Goal: Task Accomplishment & Management: Use online tool/utility

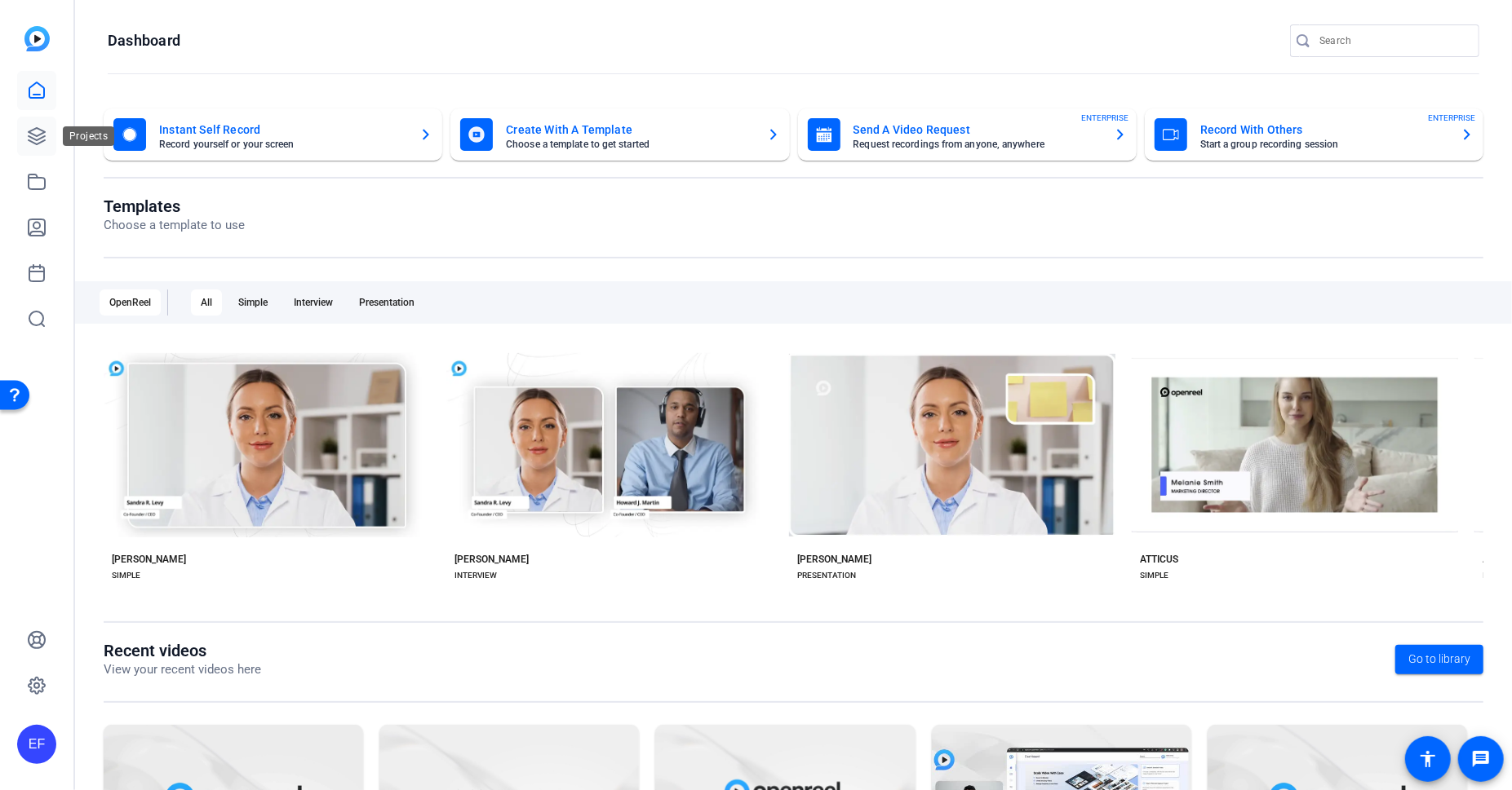
click at [35, 145] on icon at bounding box center [36, 135] width 19 height 19
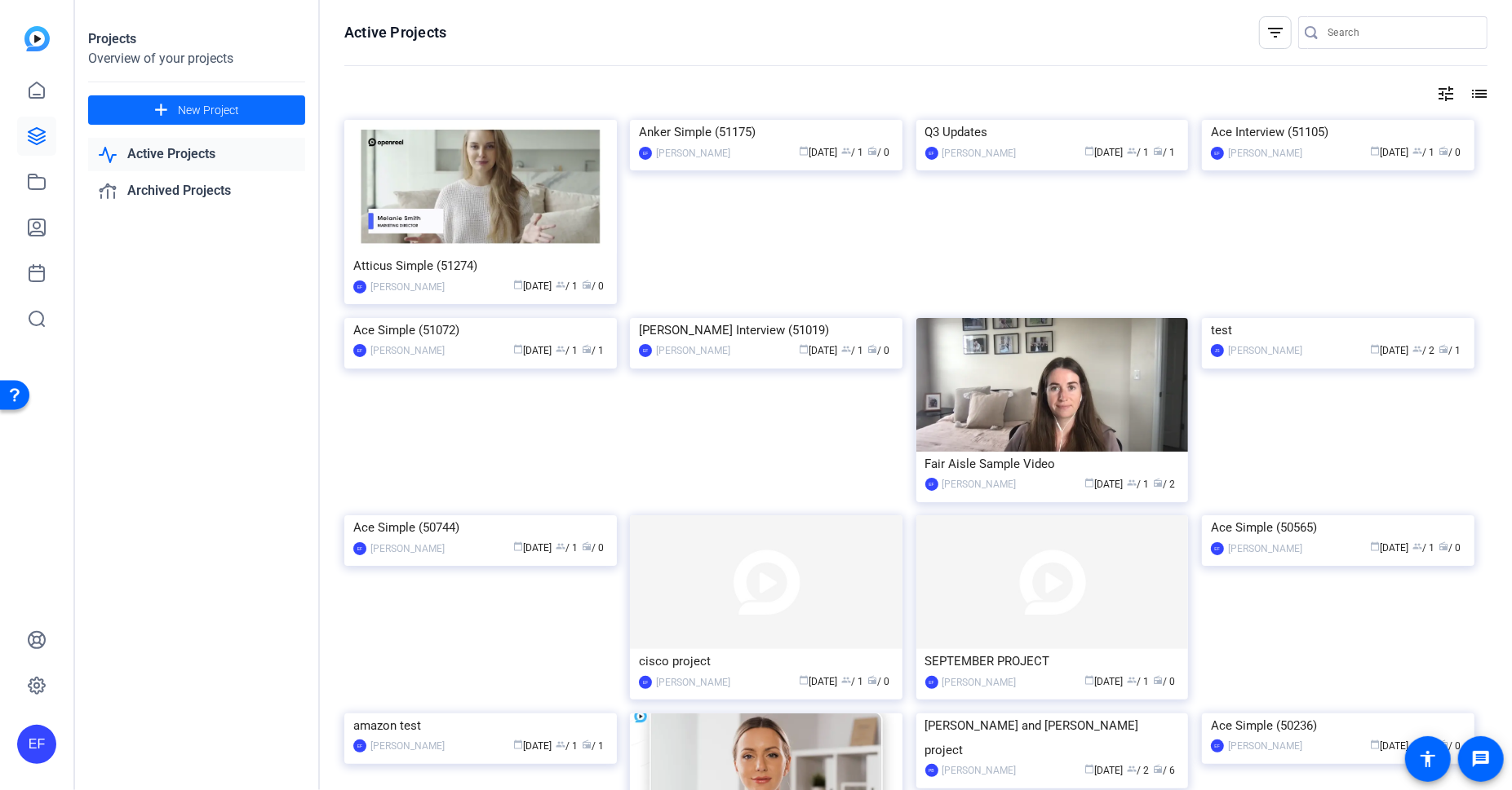
click at [174, 114] on span at bounding box center [196, 110] width 217 height 39
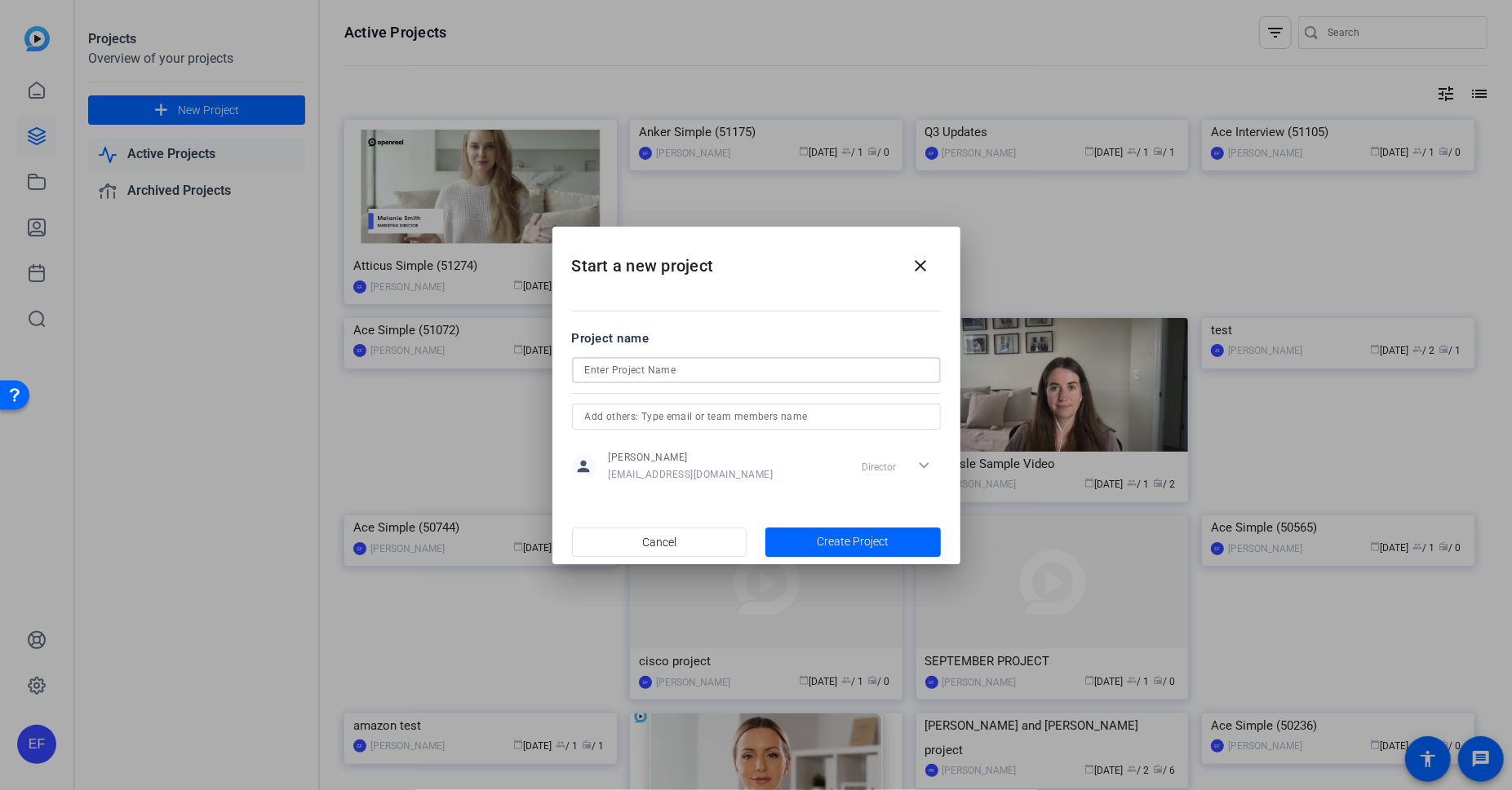
click at [681, 368] on input at bounding box center [756, 369] width 343 height 19
type input "INTERVIEW #1"
click at [866, 525] on span "button" at bounding box center [853, 542] width 176 height 39
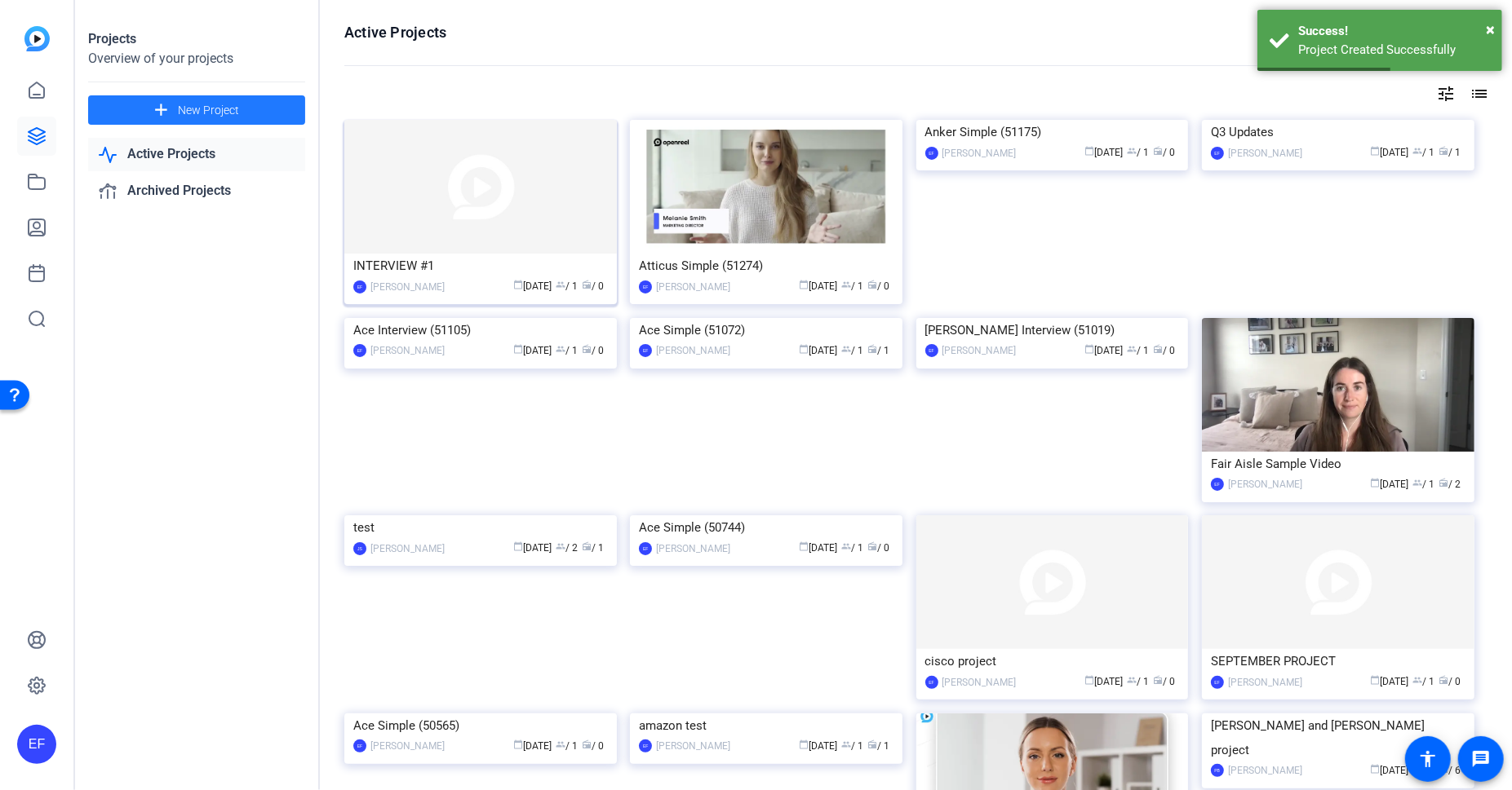
click at [459, 221] on img at bounding box center [480, 187] width 273 height 133
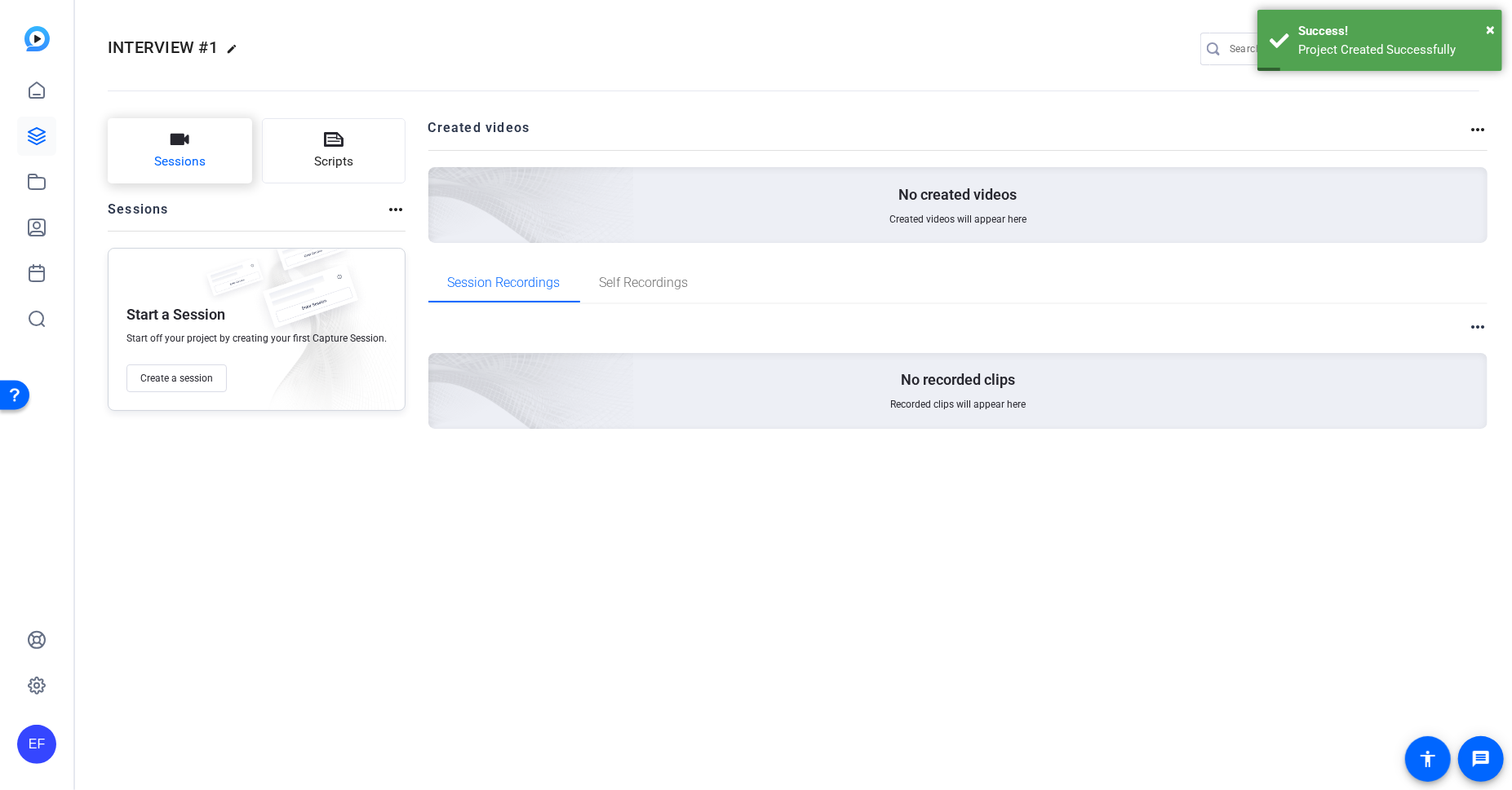
click at [199, 160] on span "Sessions" at bounding box center [180, 162] width 51 height 19
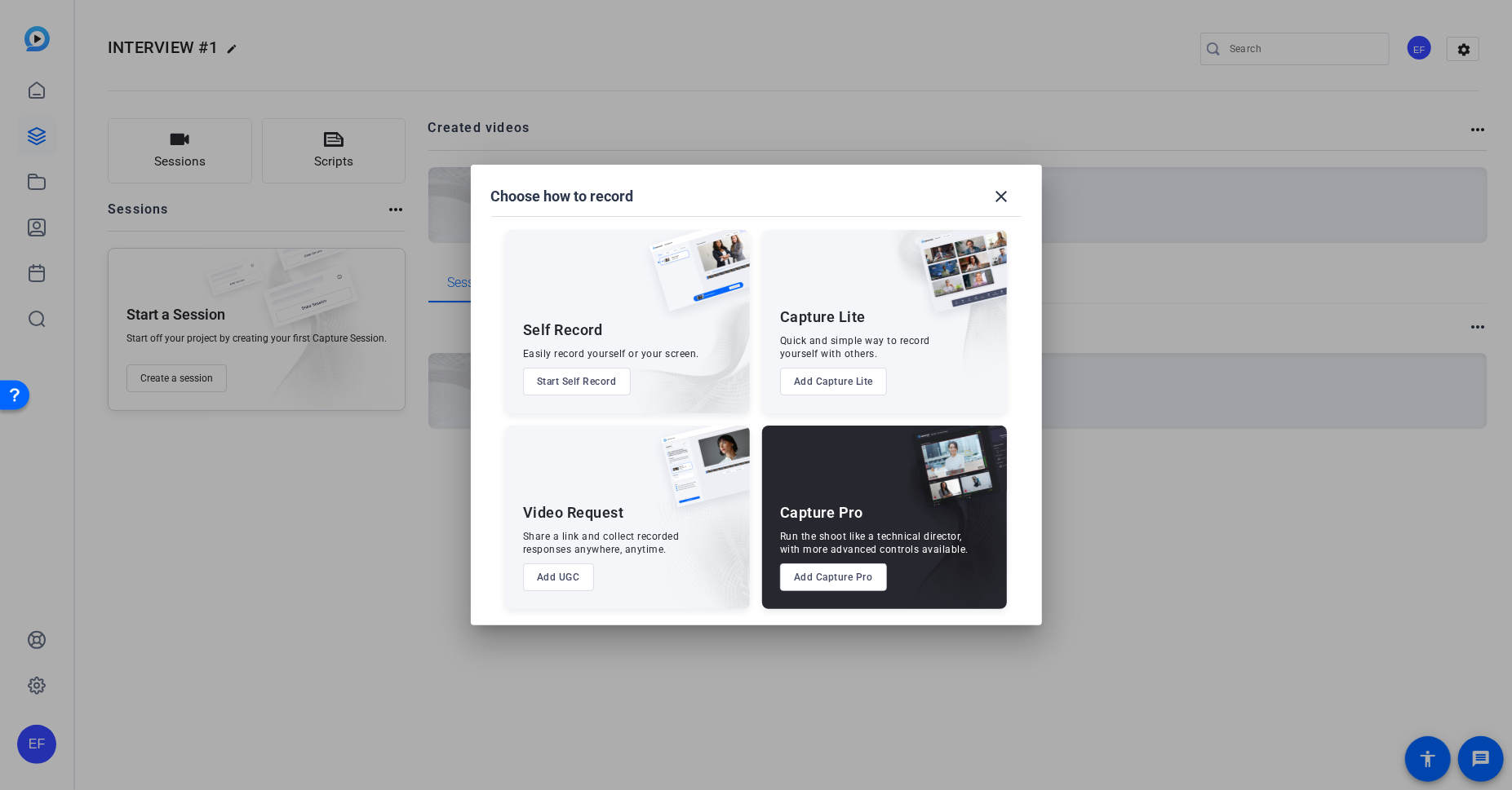
click at [572, 571] on button "Add UGC" at bounding box center [559, 577] width 71 height 27
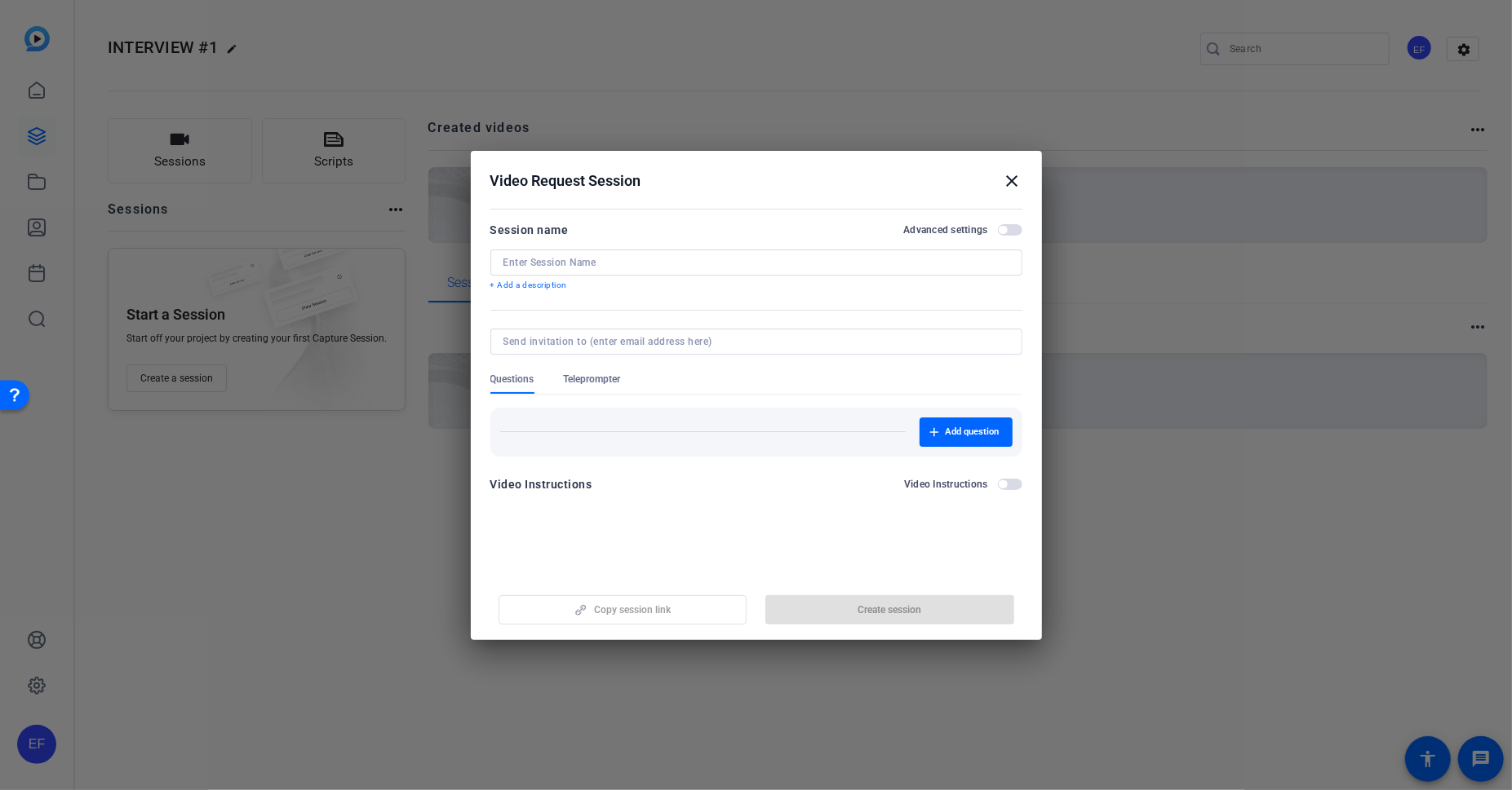
click at [600, 266] on input at bounding box center [756, 262] width 506 height 13
type input "[PERSON_NAME]'S ANSERS"
click at [961, 432] on span "Add question" at bounding box center [972, 432] width 54 height 13
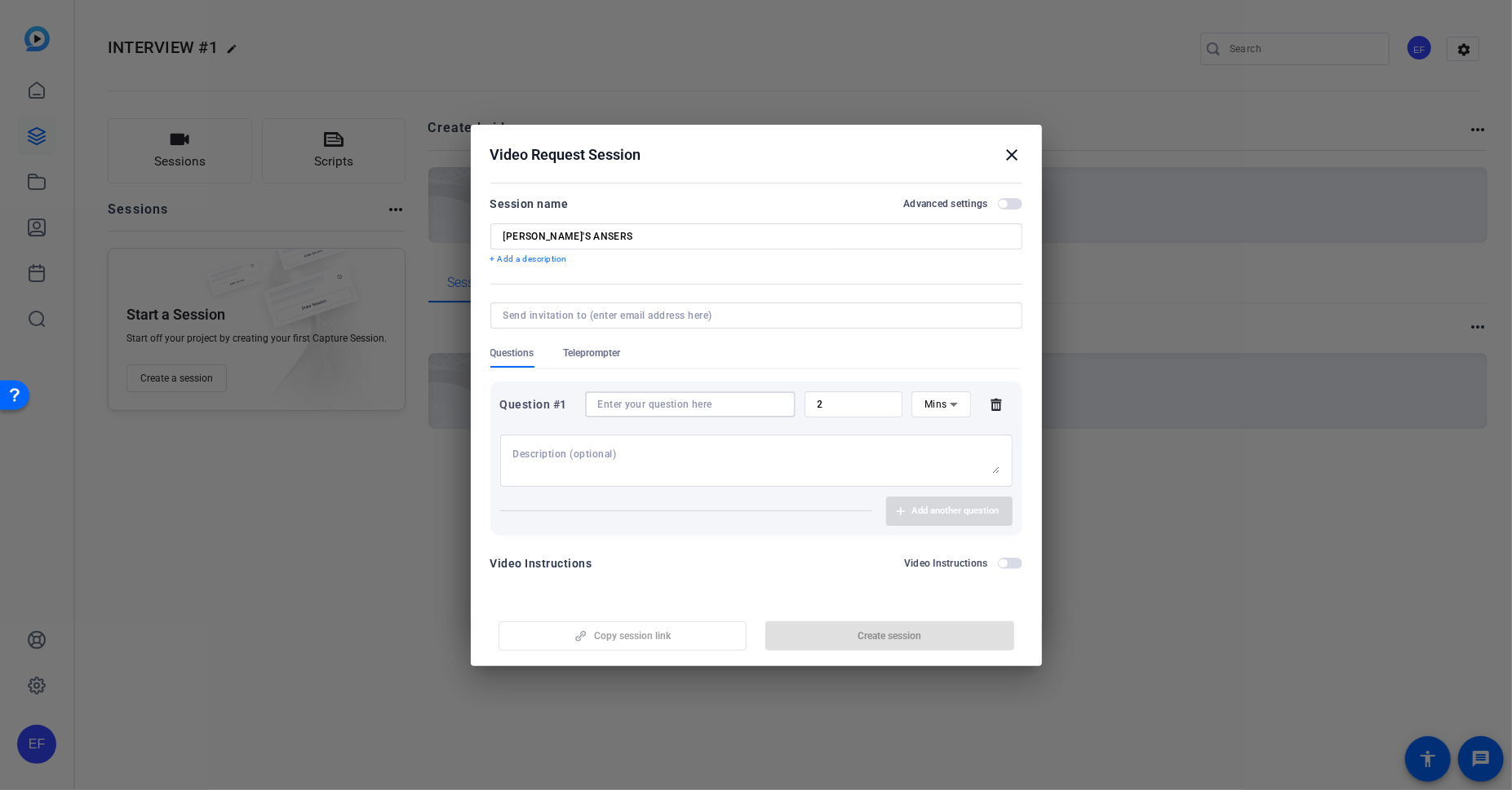
click at [641, 401] on input at bounding box center [691, 404] width 185 height 13
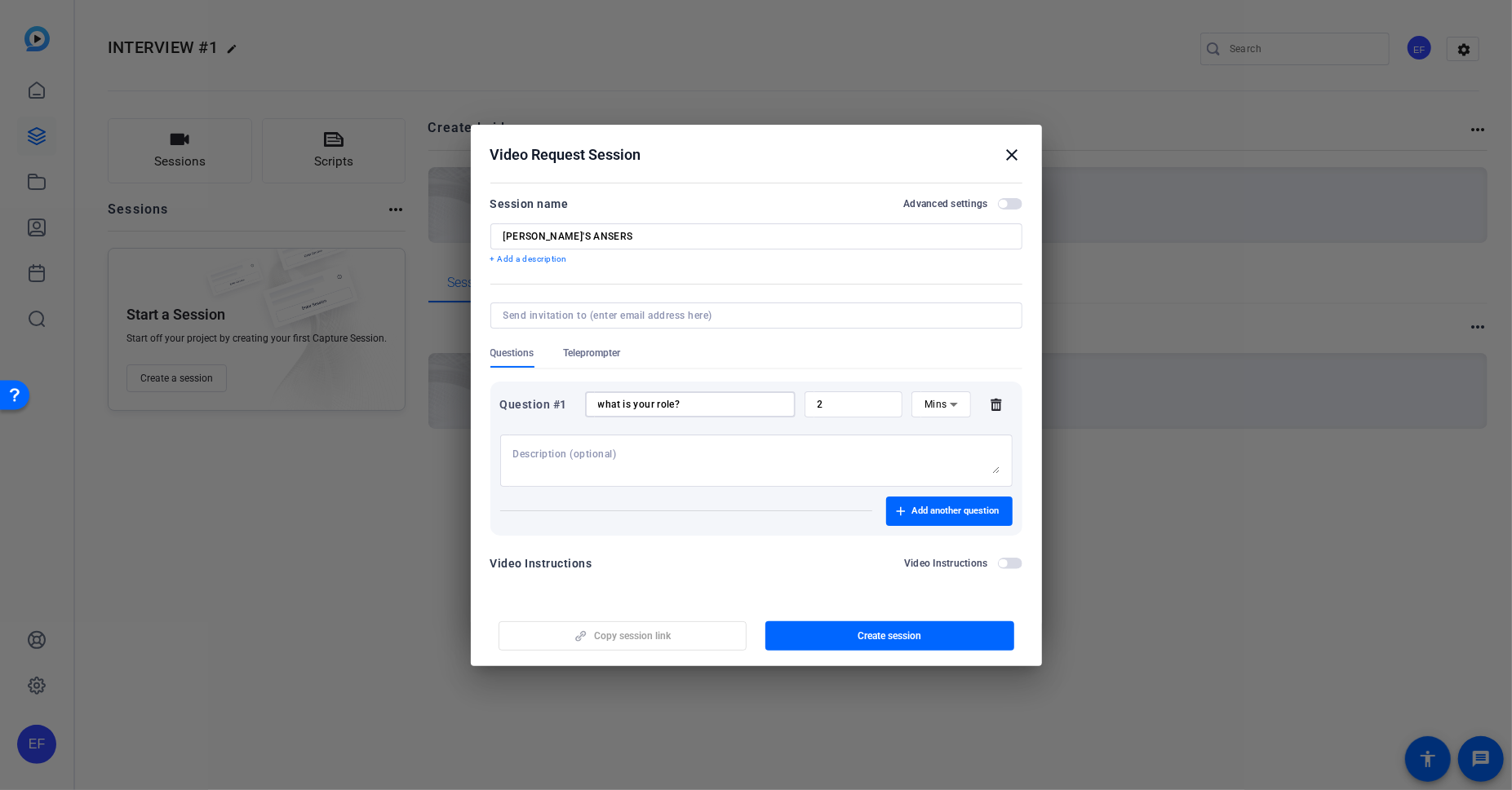
type input "what is your role?"
click at [874, 632] on span "Create session" at bounding box center [890, 636] width 64 height 13
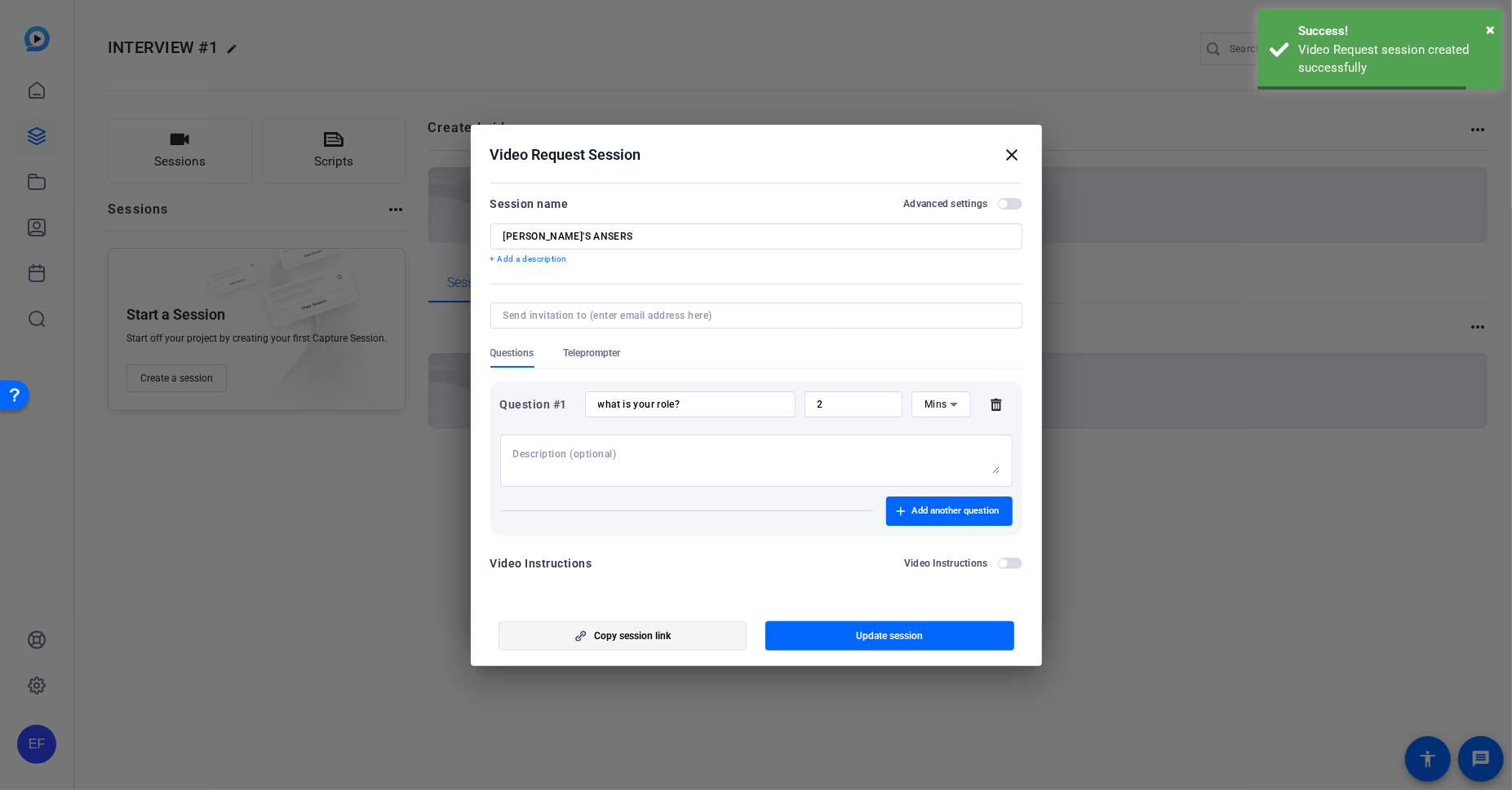
click at [652, 632] on span "Copy session link" at bounding box center [633, 636] width 77 height 13
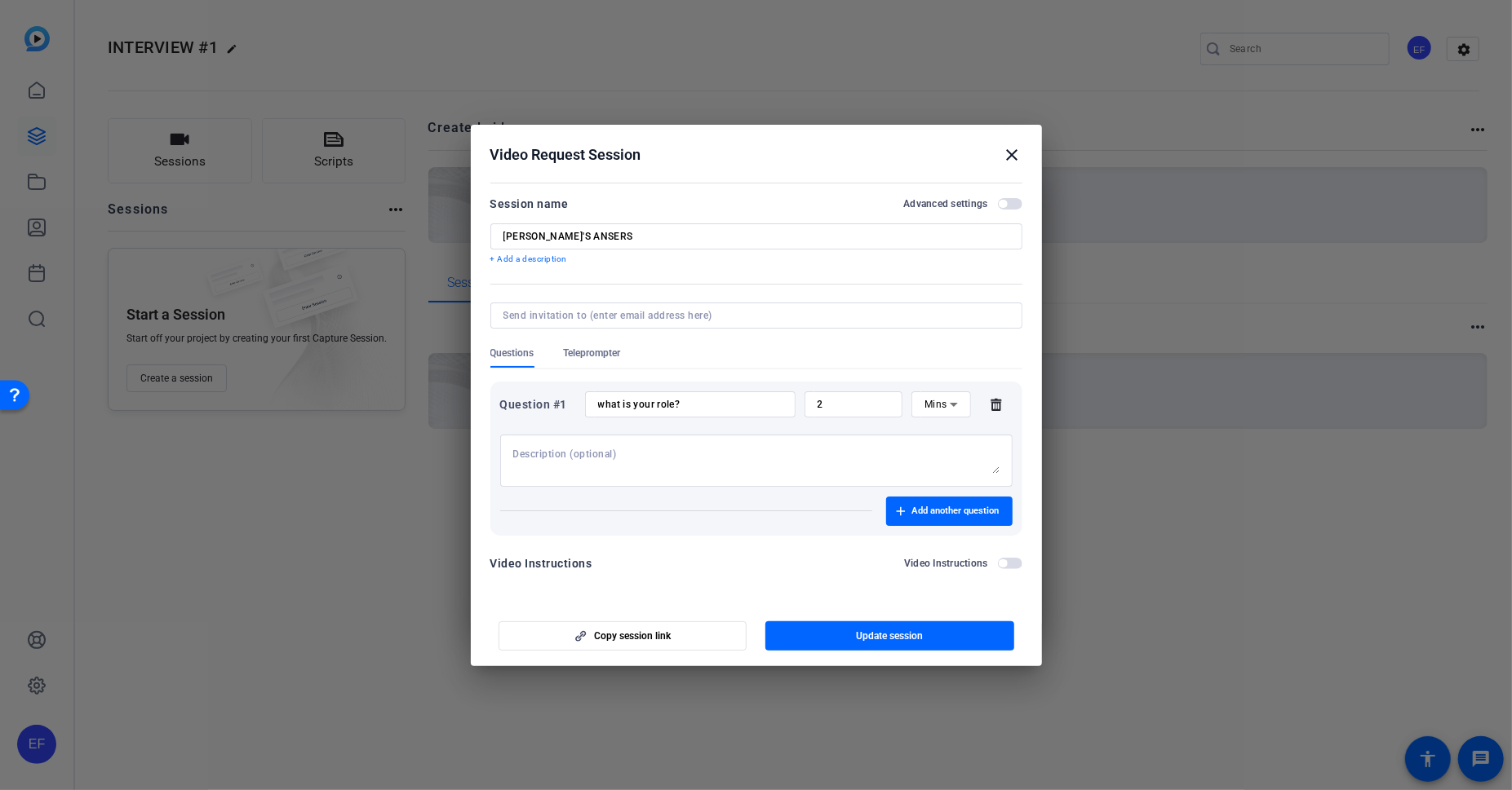
click at [1013, 151] on mat-icon "close" at bounding box center [1012, 155] width 19 height 19
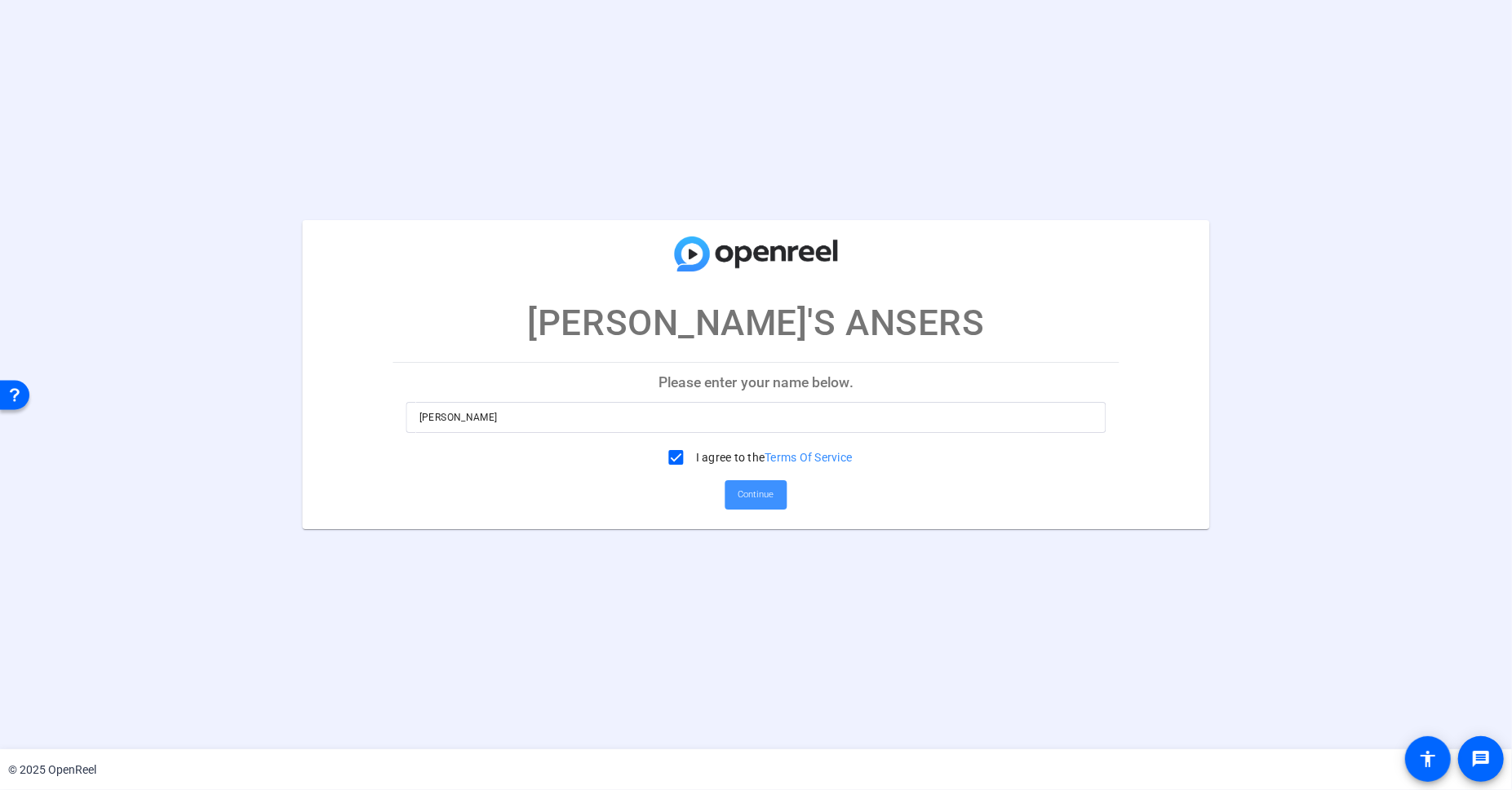
click at [756, 496] on span "Continue" at bounding box center [756, 495] width 36 height 25
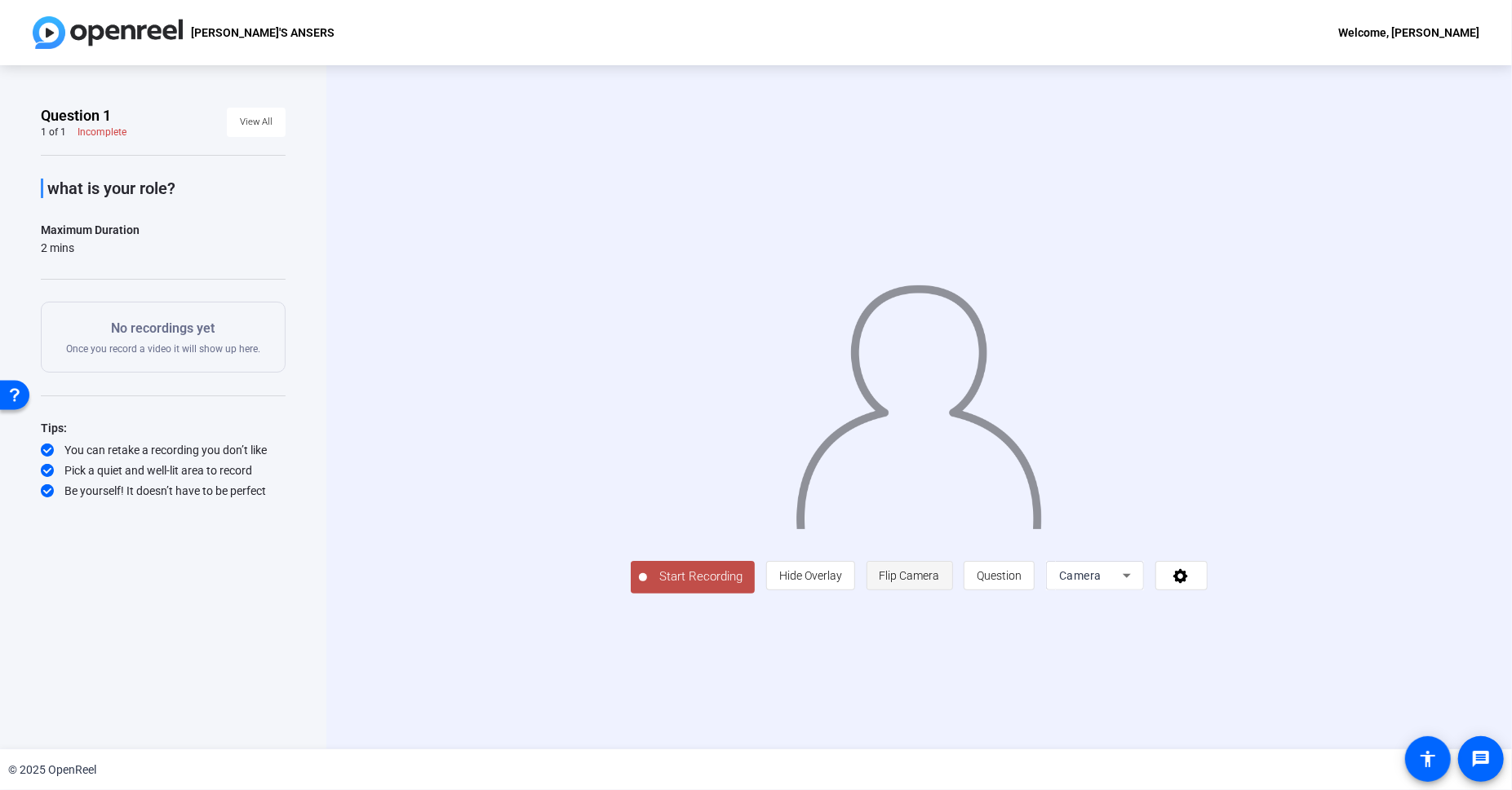
click at [952, 595] on span at bounding box center [909, 575] width 85 height 39
click at [940, 582] on span "Flip Camera" at bounding box center [910, 576] width 60 height 13
click at [1101, 582] on span "Camera" at bounding box center [1080, 576] width 42 height 13
click at [570, 438] on div at bounding box center [756, 395] width 1512 height 790
click at [647, 586] on span "Start Recording" at bounding box center [701, 577] width 108 height 19
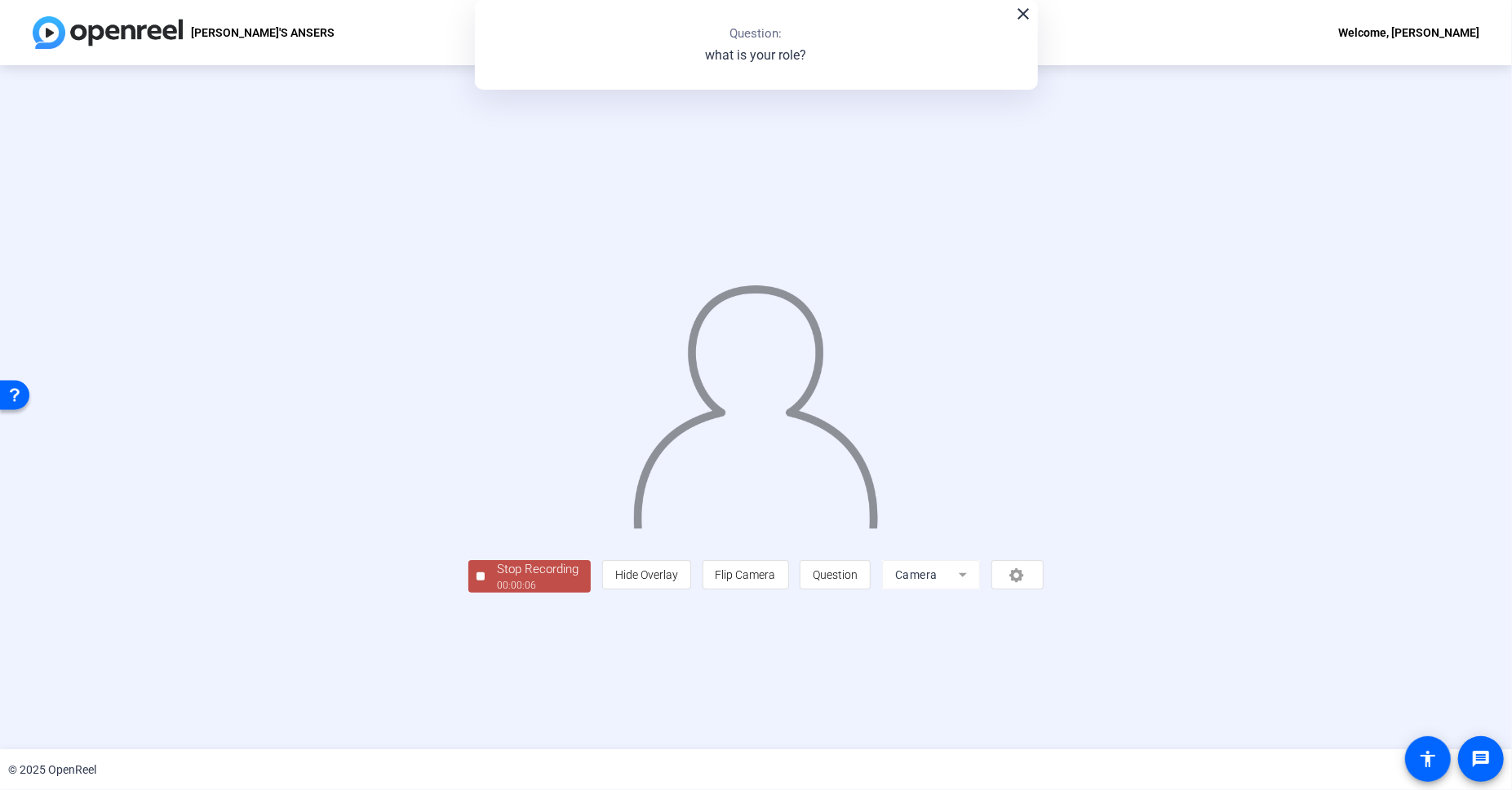
click at [497, 579] on div "Stop Recording" at bounding box center [537, 570] width 81 height 19
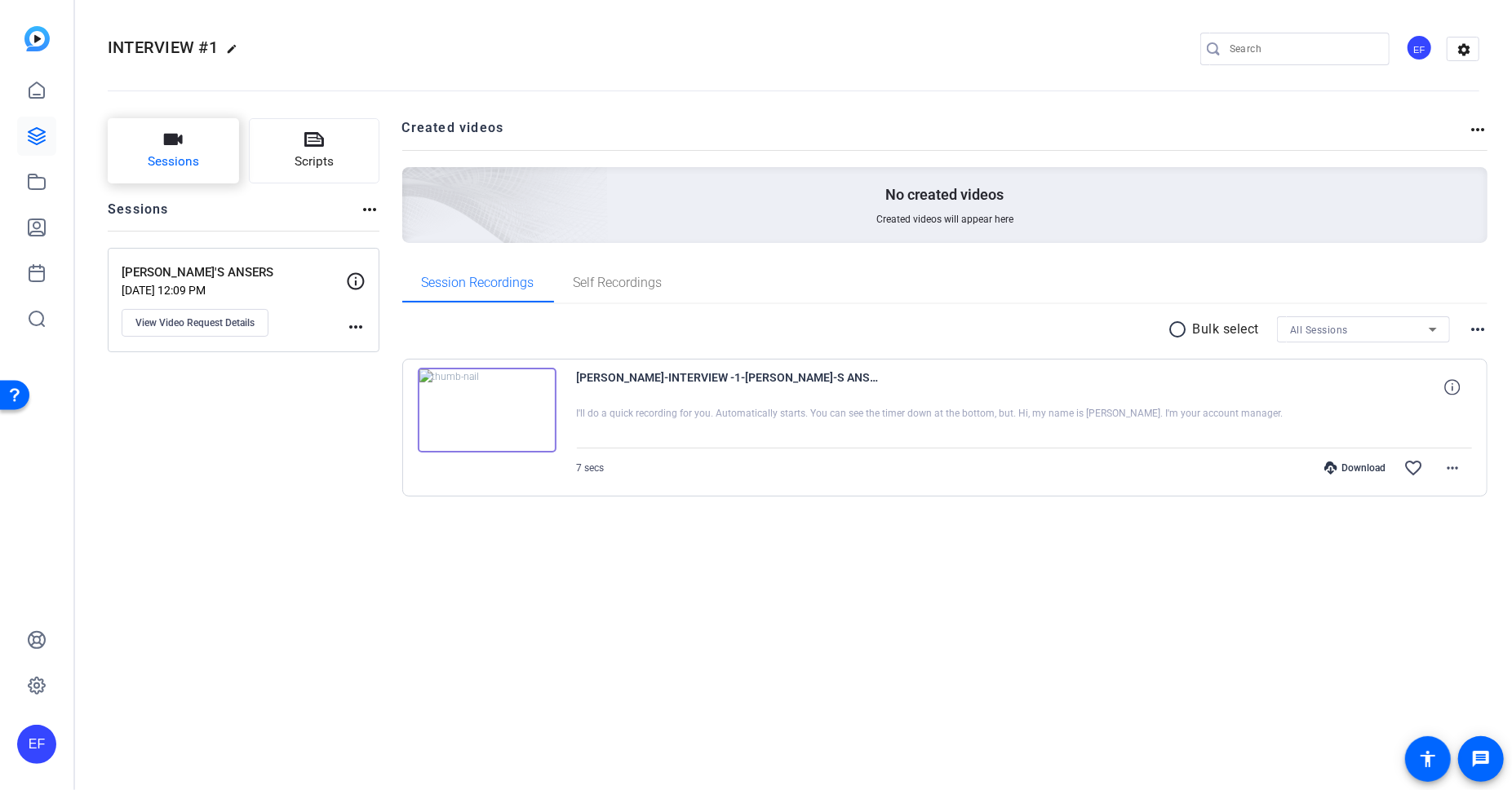
click at [166, 172] on button "Sessions" at bounding box center [174, 150] width 132 height 65
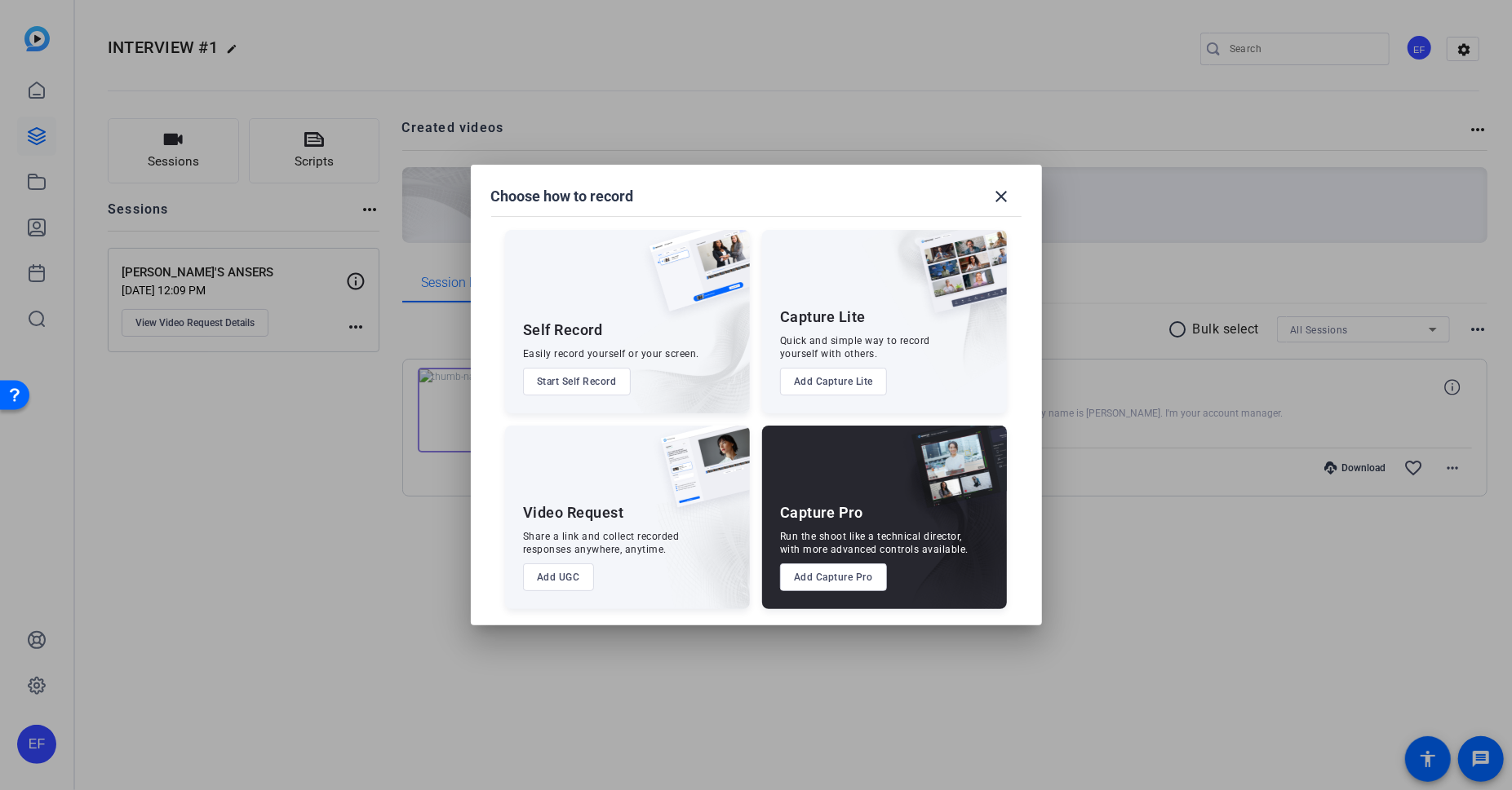
click at [829, 580] on button "Add Capture Pro" at bounding box center [833, 577] width 107 height 27
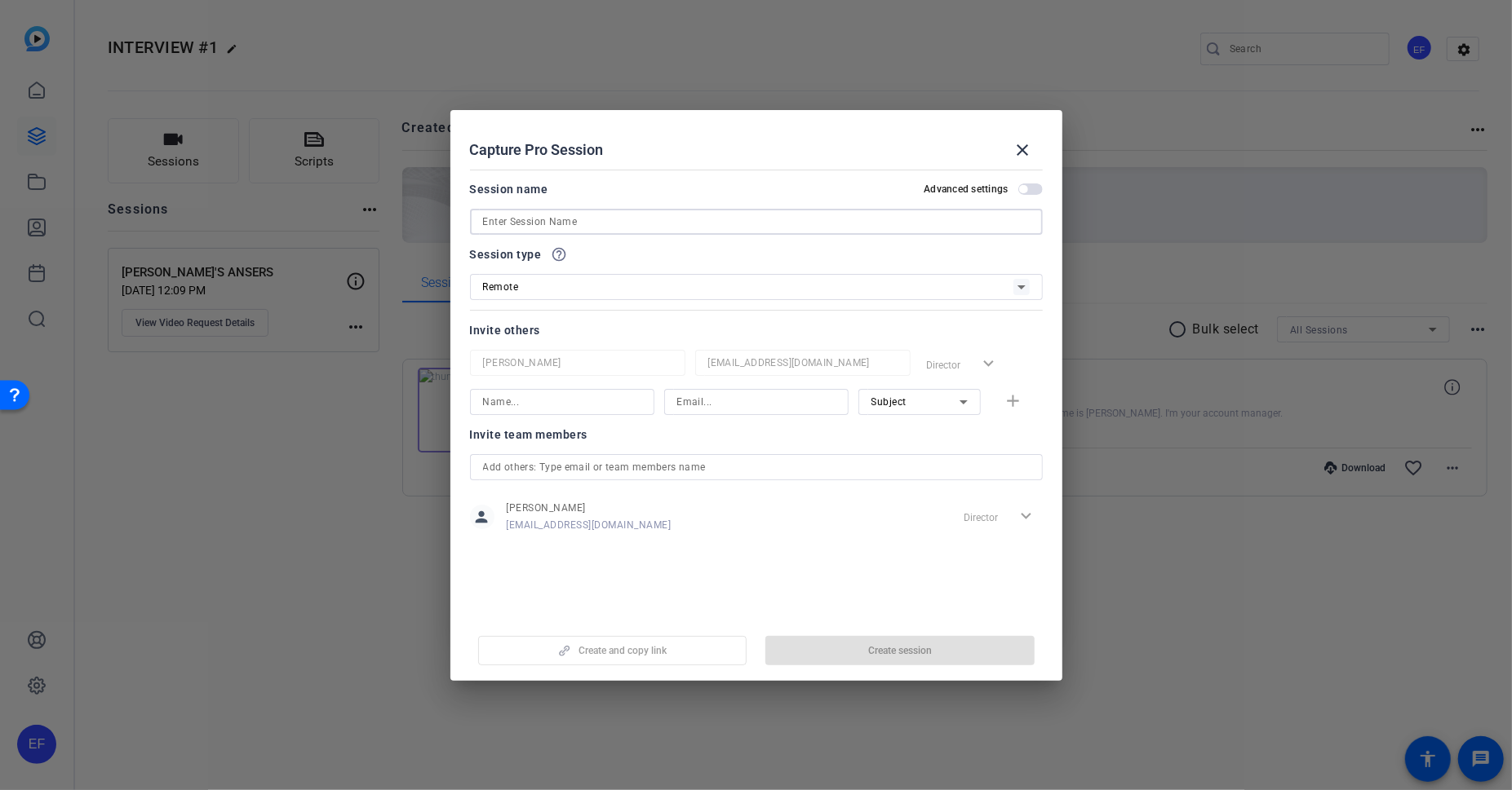
click at [607, 223] on input at bounding box center [756, 221] width 547 height 19
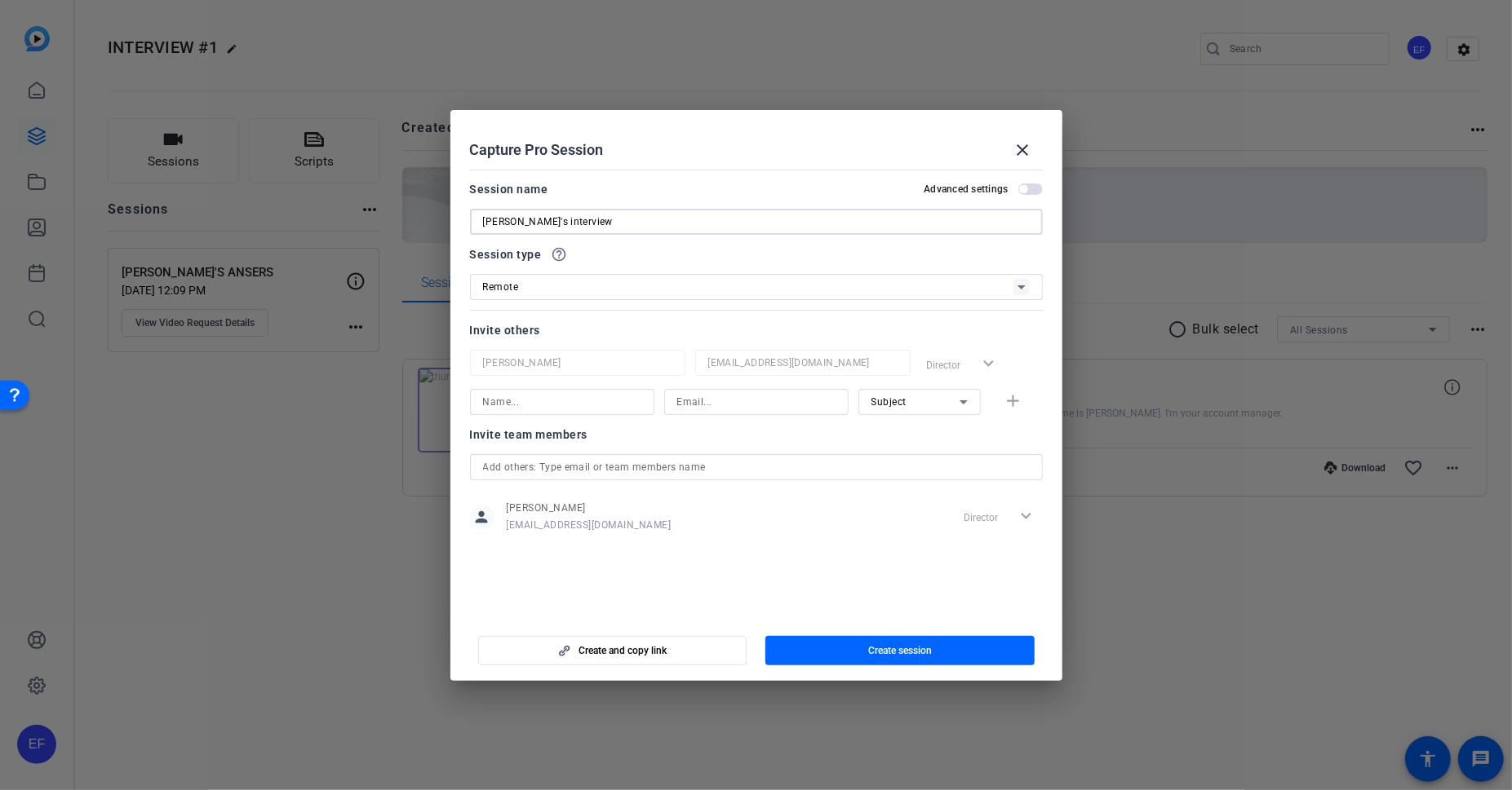
type input "erin's interview"
click at [895, 640] on span "button" at bounding box center [900, 651] width 269 height 39
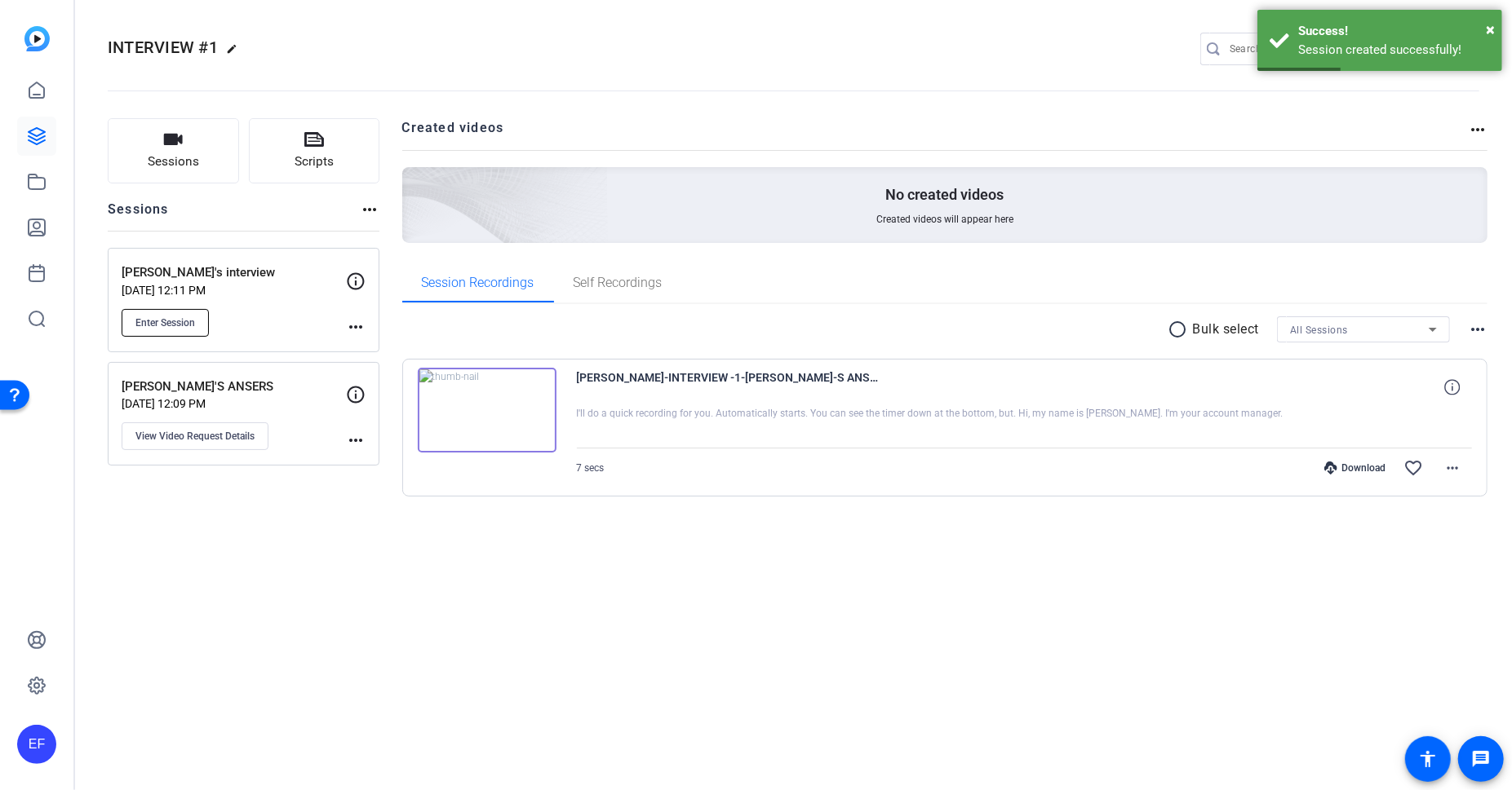
click at [170, 324] on span "Enter Session" at bounding box center [165, 323] width 59 height 13
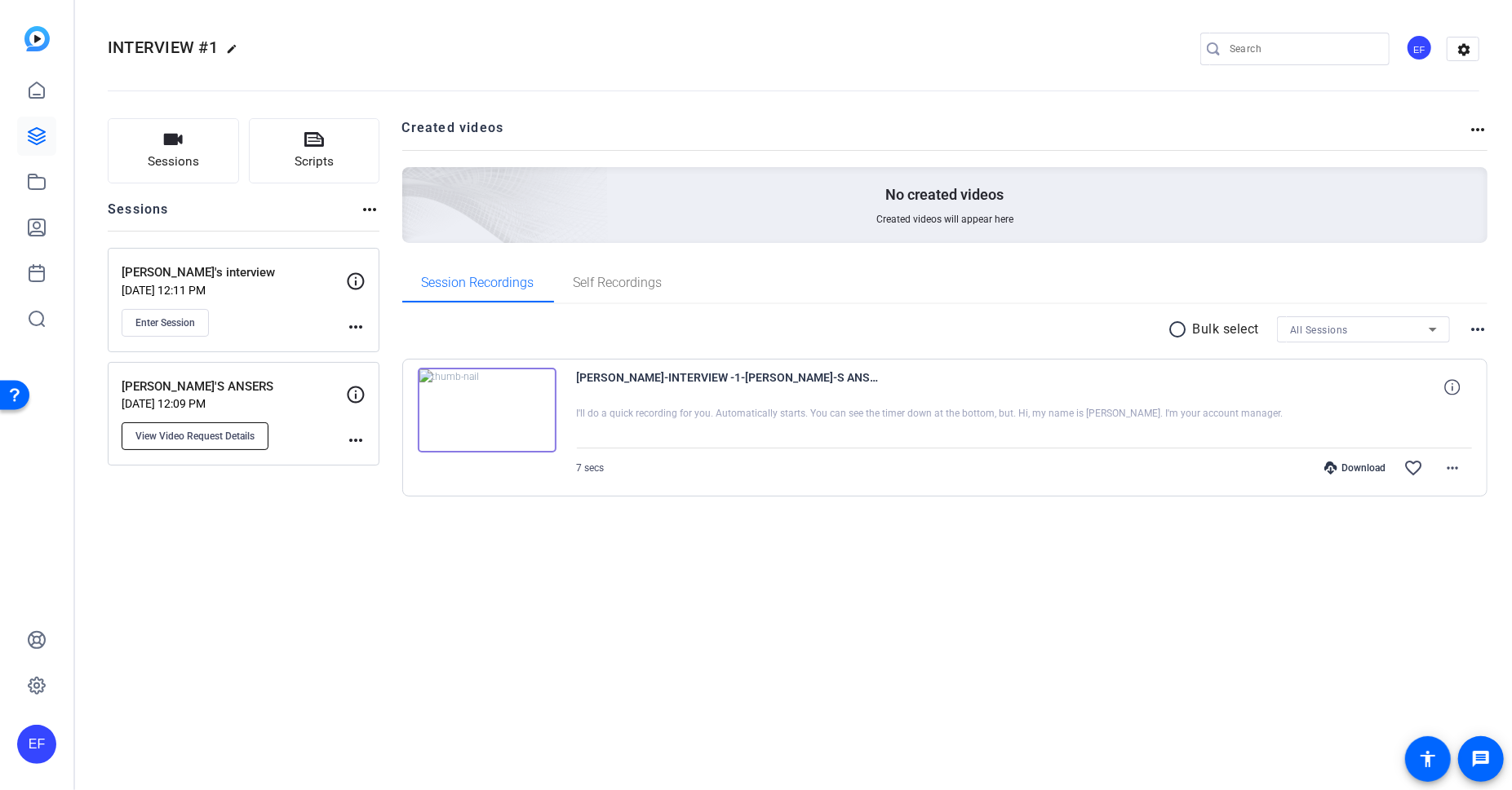
click at [199, 432] on span "View Video Request Details" at bounding box center [195, 436] width 119 height 13
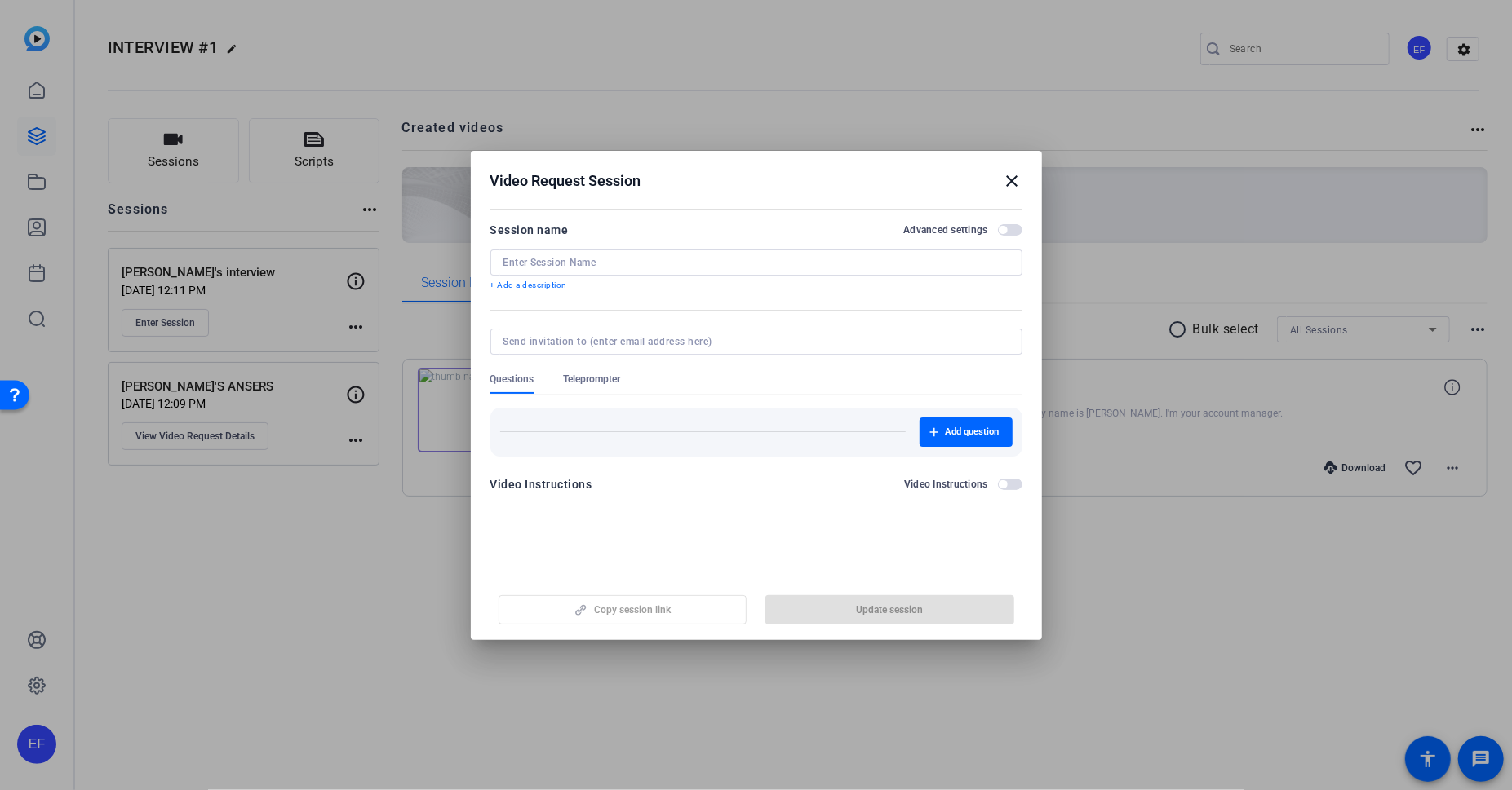
type input "[PERSON_NAME]'S ANSERS"
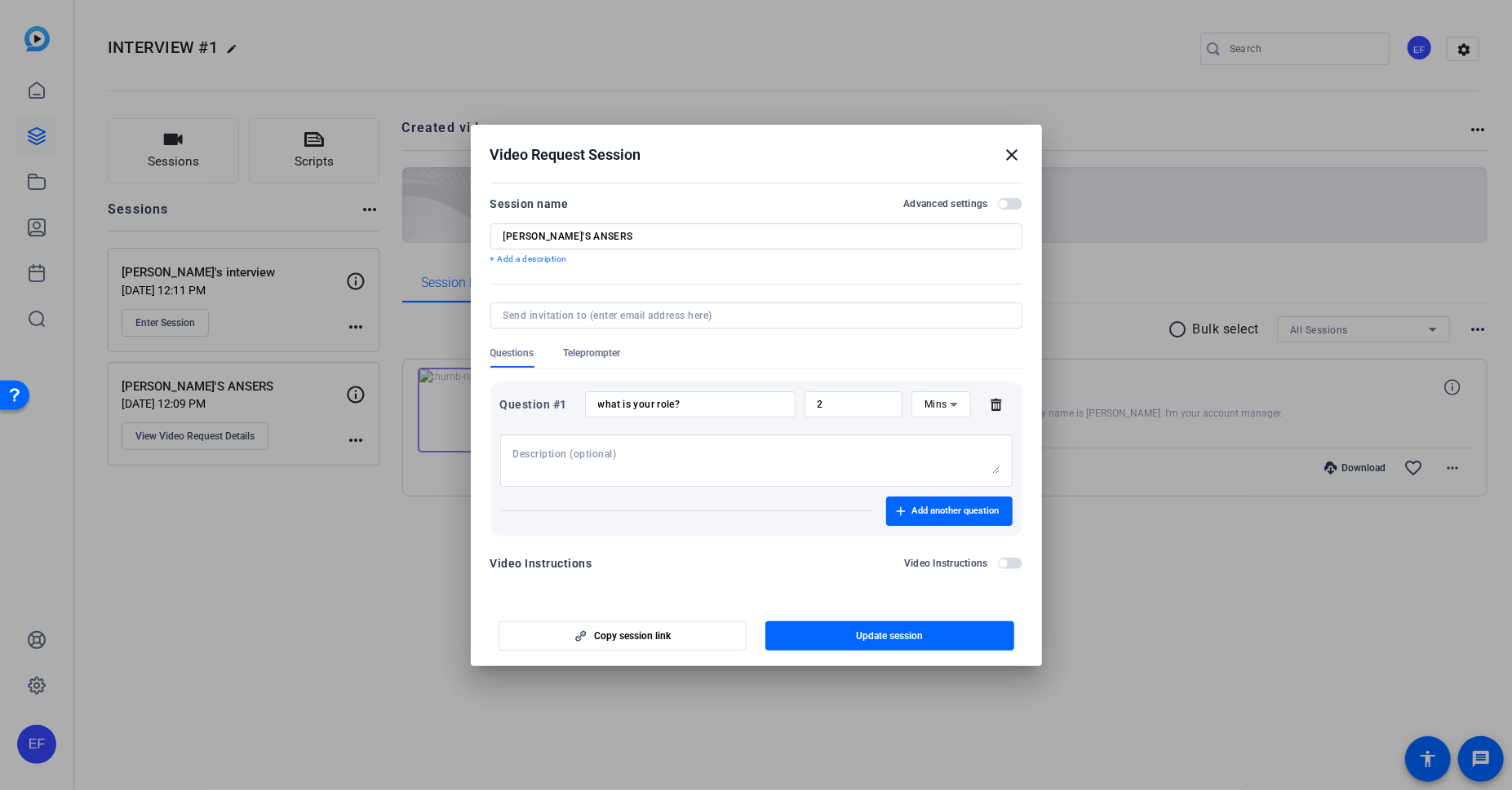
click at [1003, 564] on span "button" at bounding box center [1003, 563] width 8 height 8
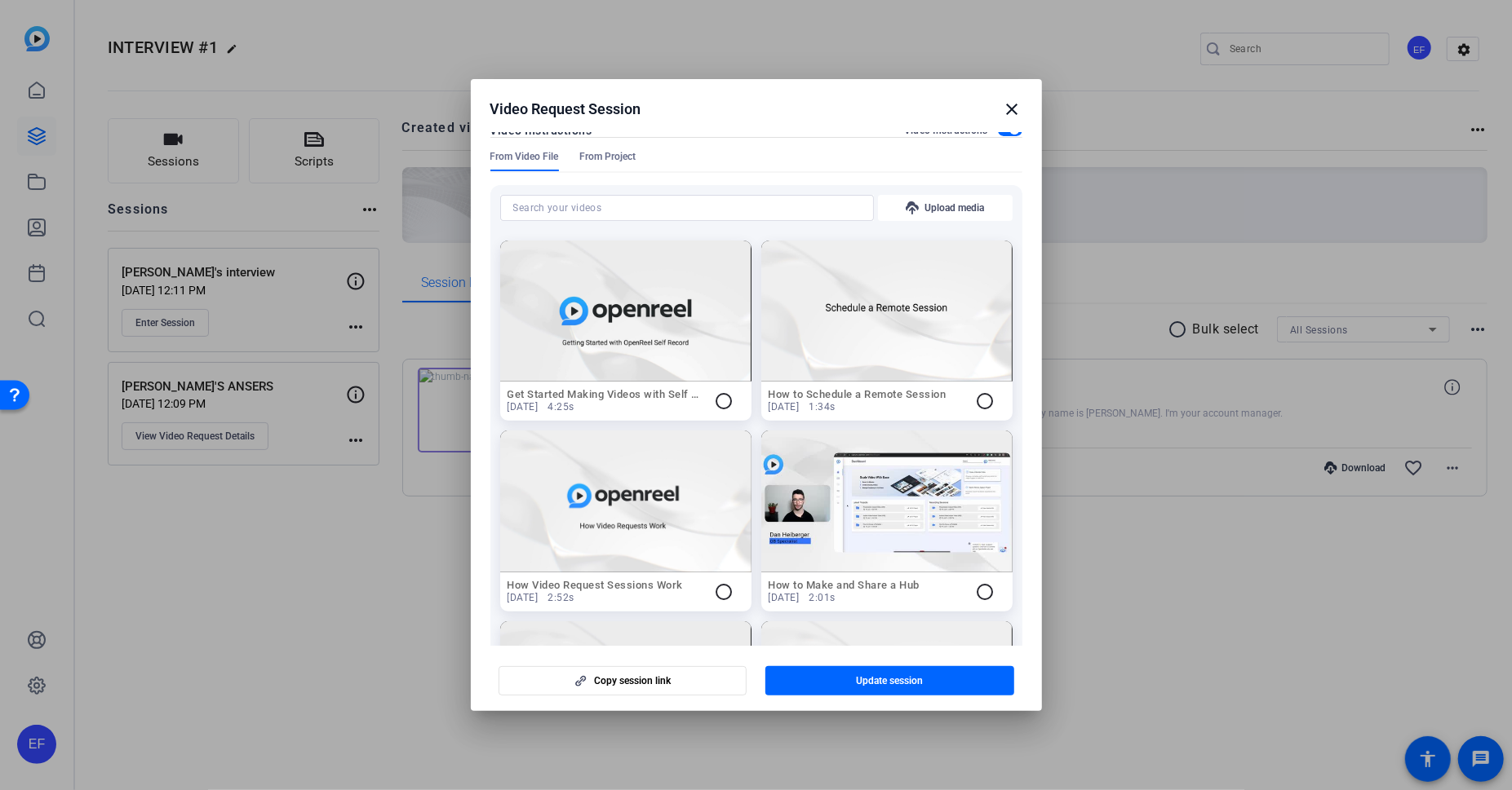
scroll to position [104, 0]
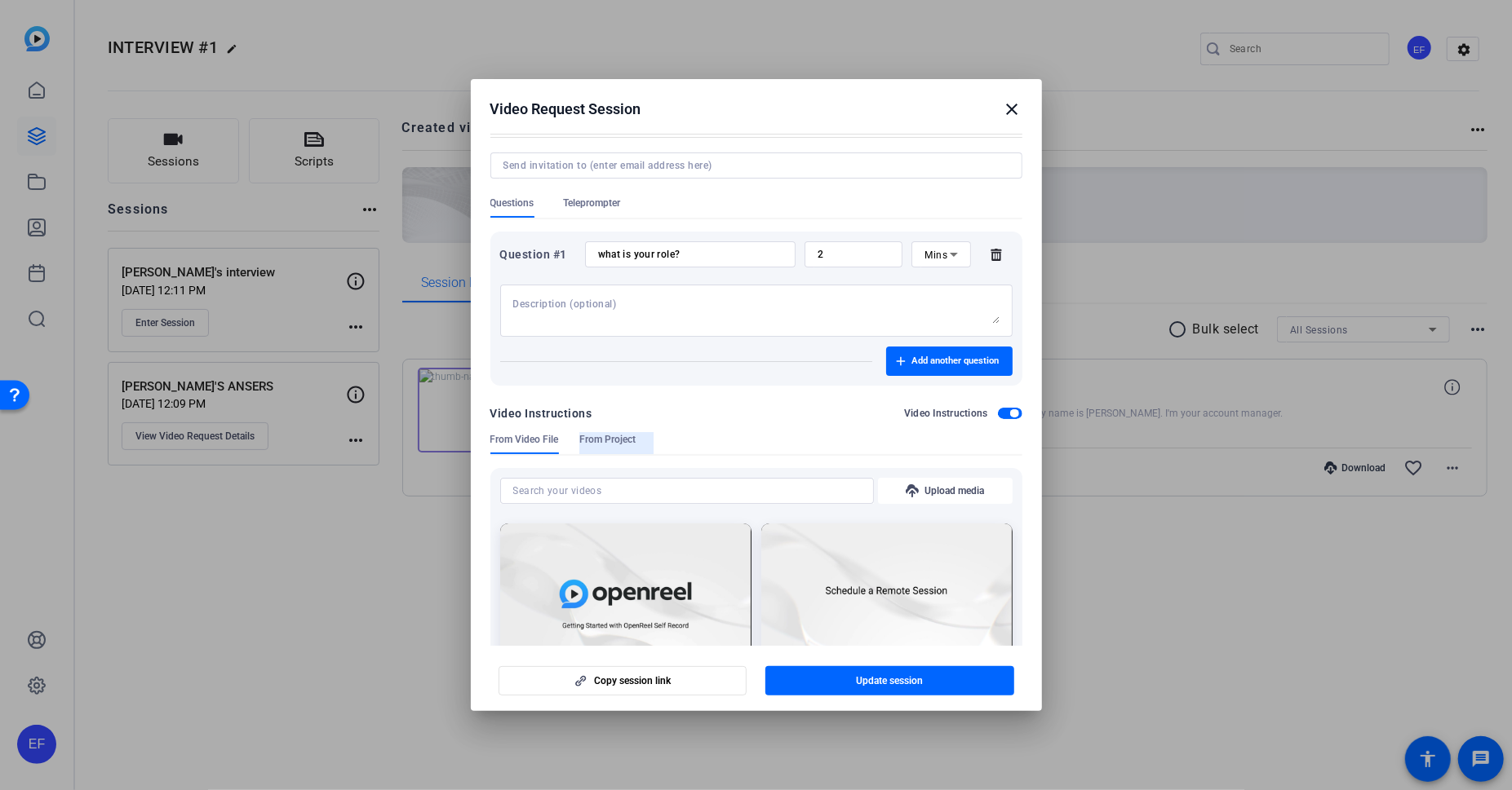
click at [606, 442] on span "From Project" at bounding box center [608, 440] width 57 height 13
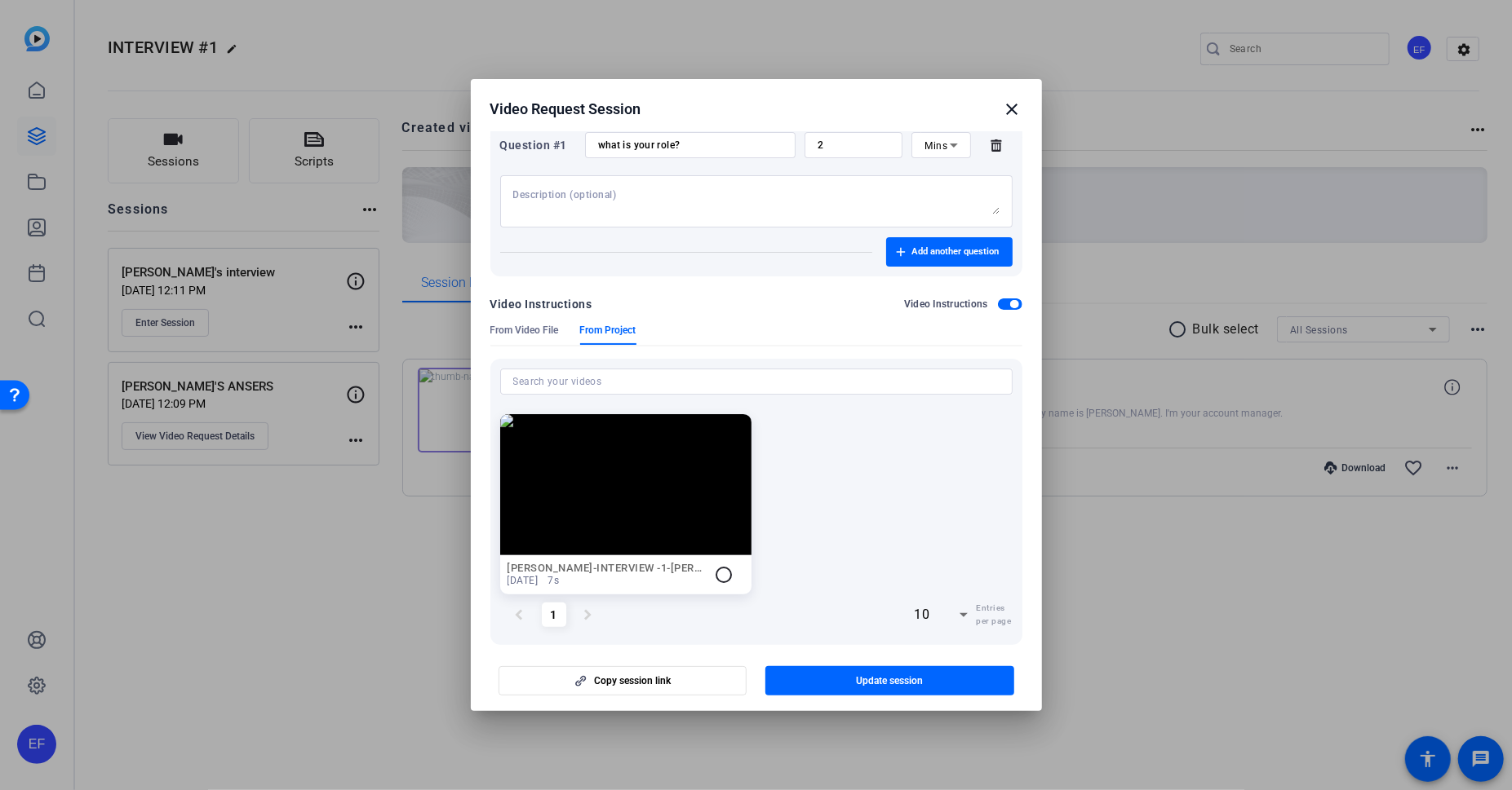
scroll to position [227, 0]
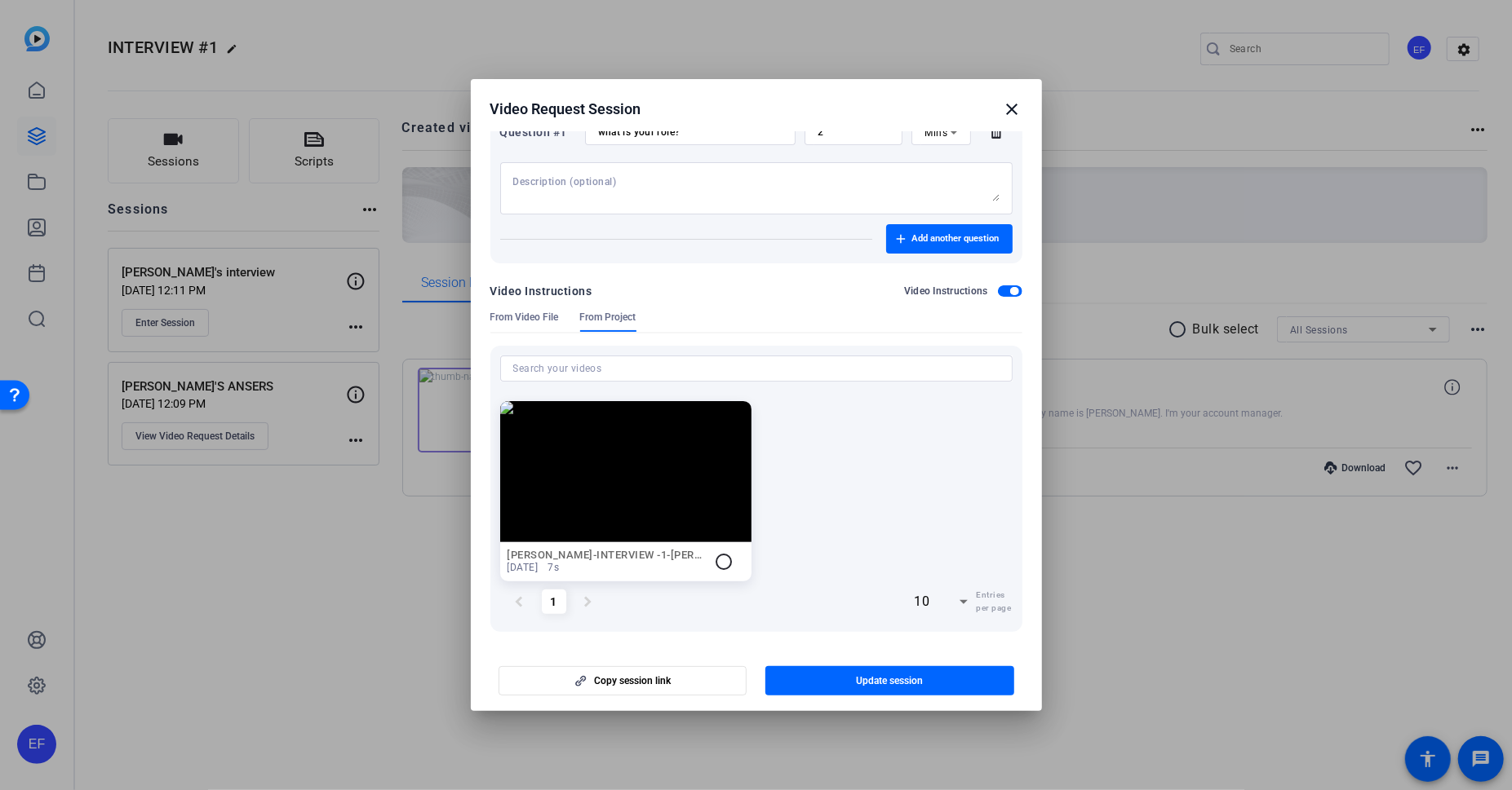
click at [715, 555] on mat-icon "radio_button_unchecked" at bounding box center [724, 561] width 19 height 19
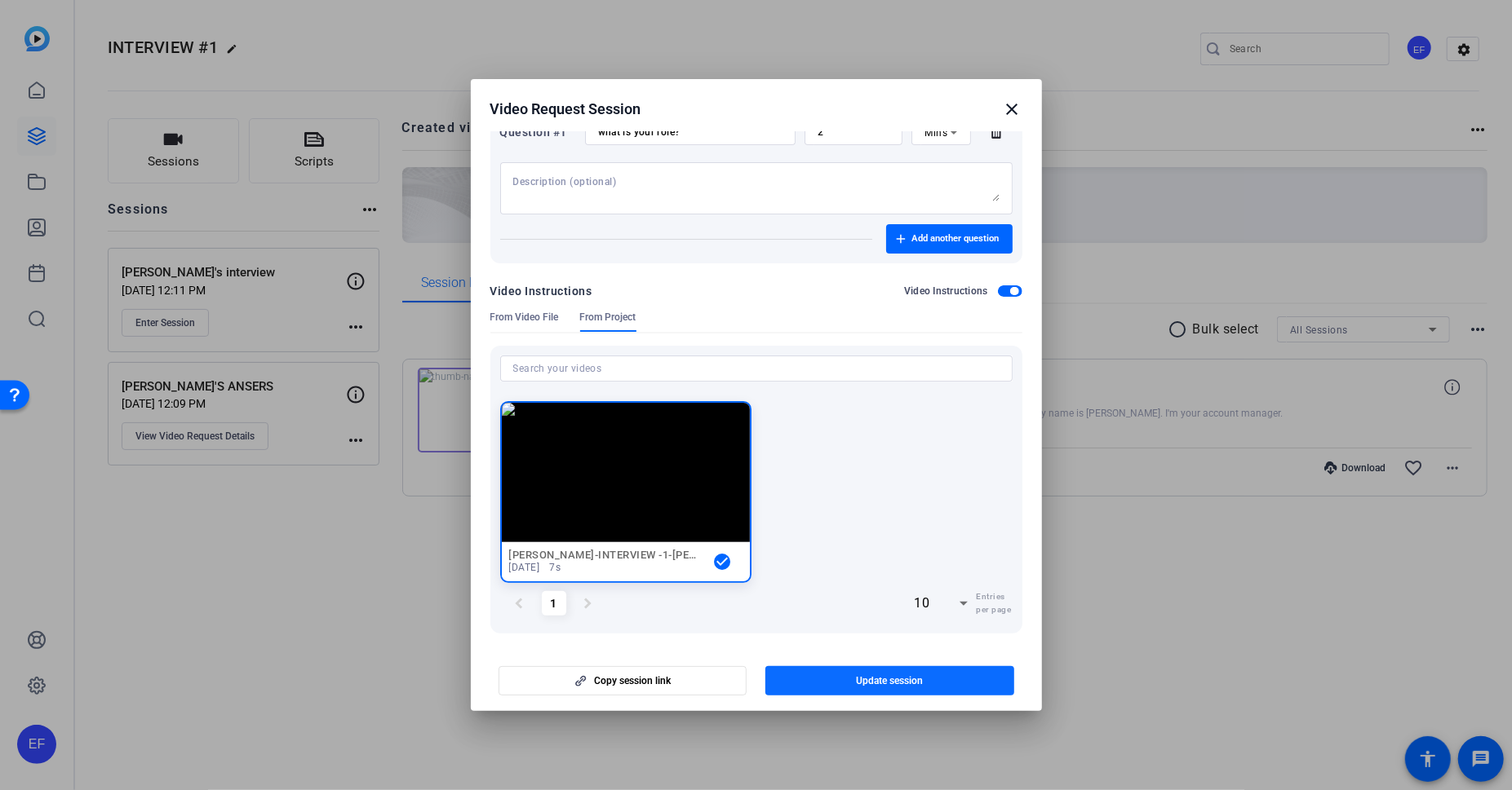
click at [843, 684] on span "button" at bounding box center [890, 681] width 249 height 39
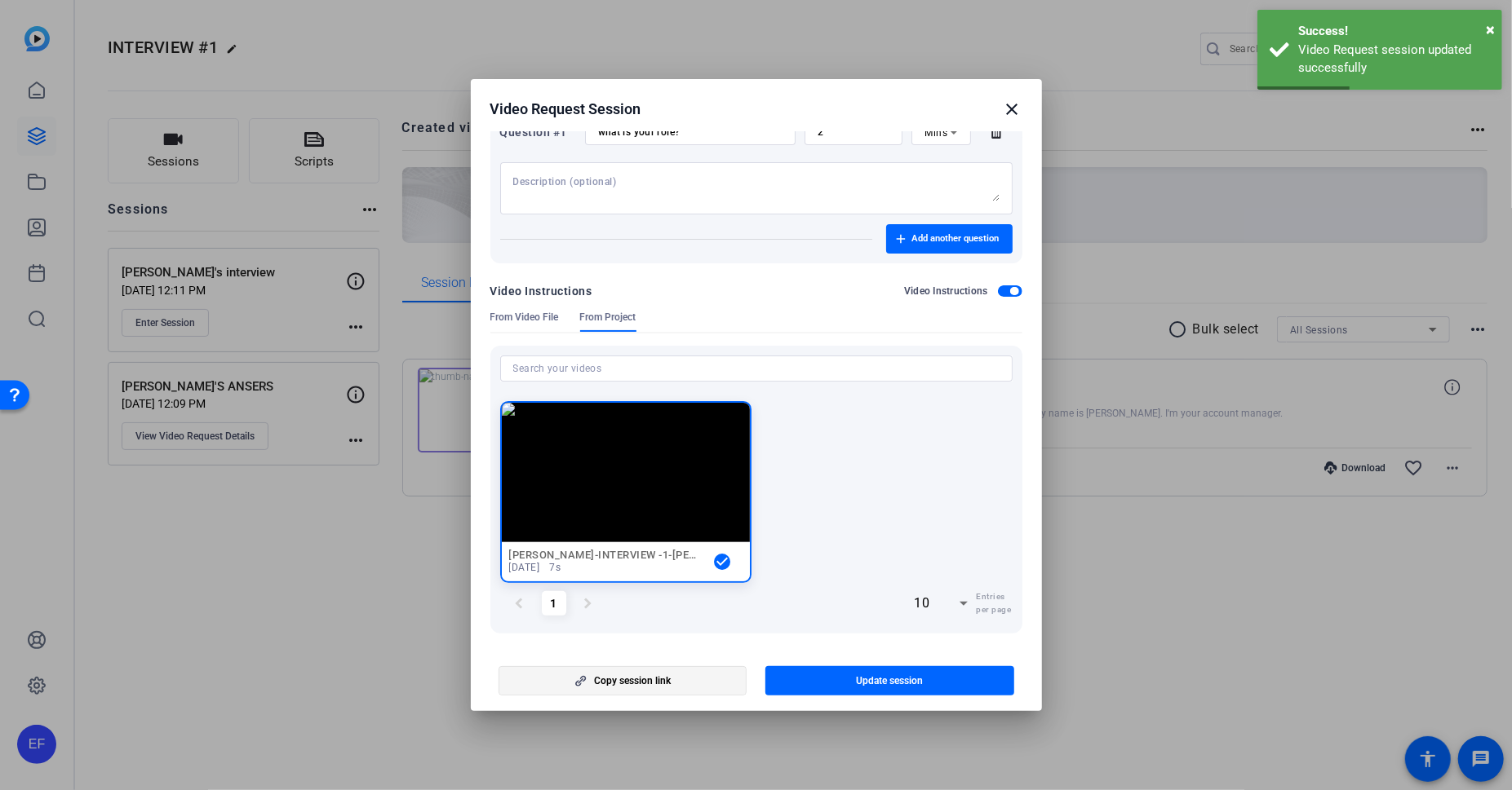
click at [676, 674] on span "button" at bounding box center [623, 681] width 247 height 39
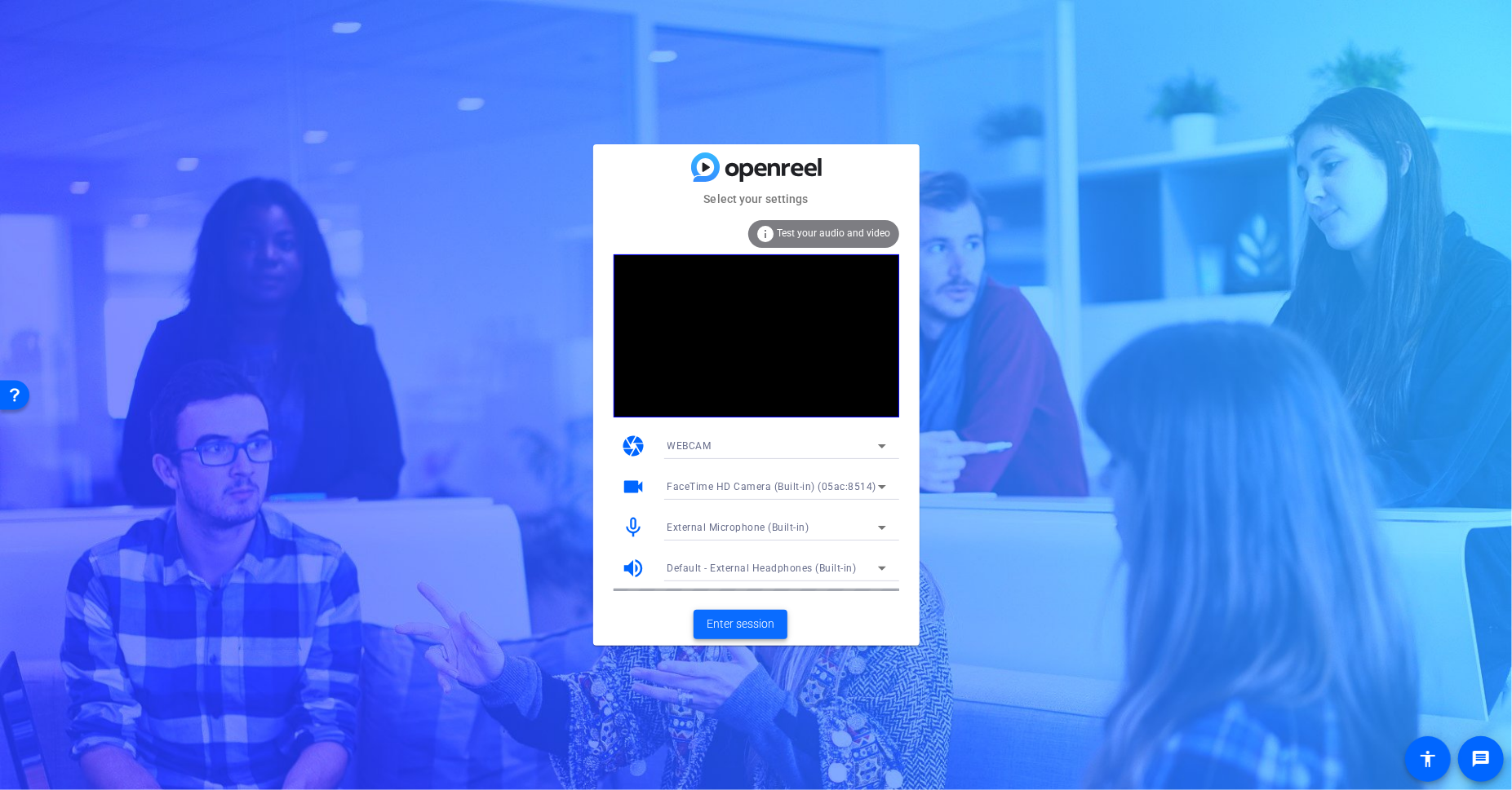
click at [736, 629] on span "Enter session" at bounding box center [741, 625] width 68 height 17
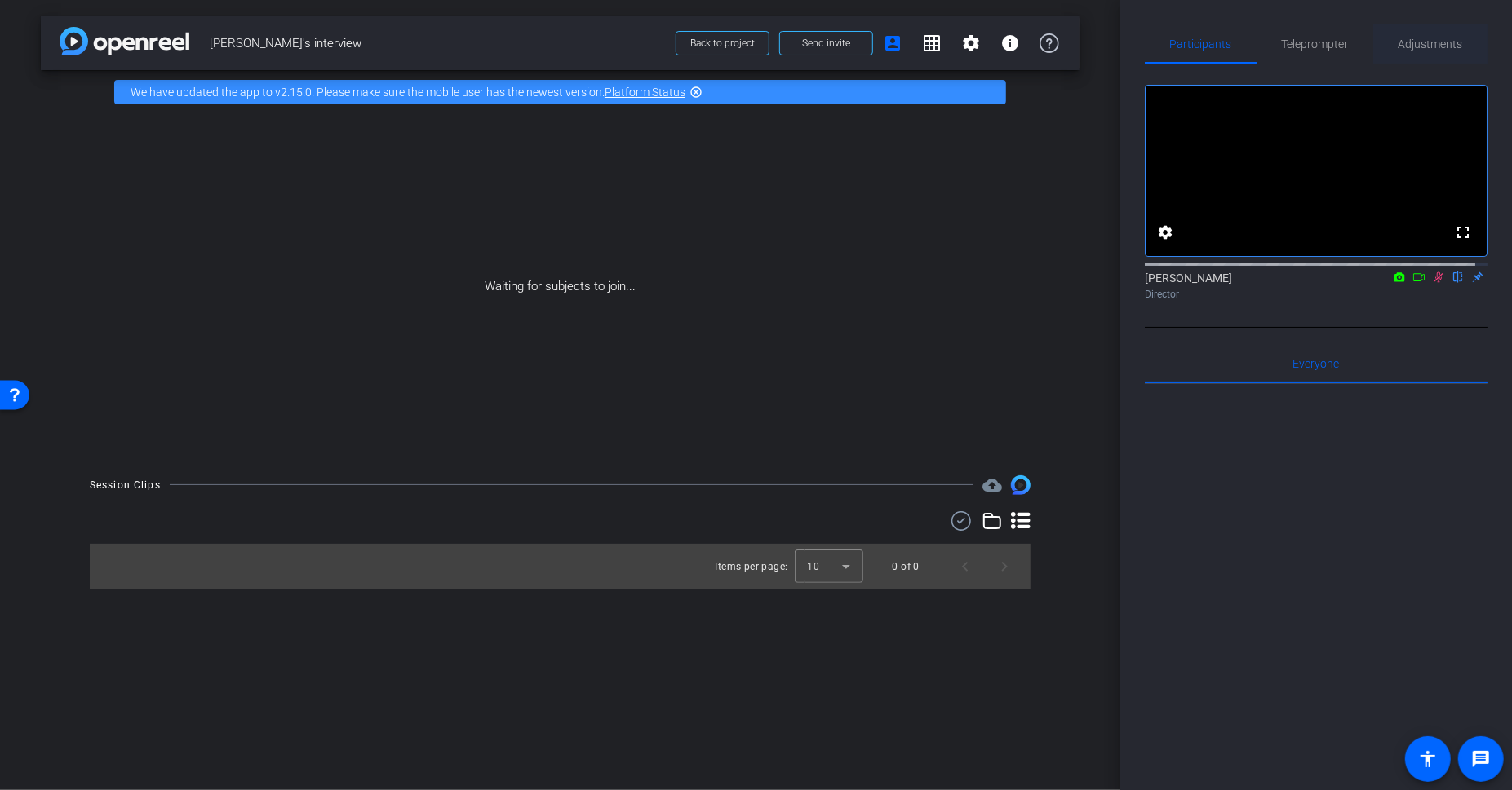
click at [1449, 49] on span "Adjustments" at bounding box center [1431, 44] width 64 height 11
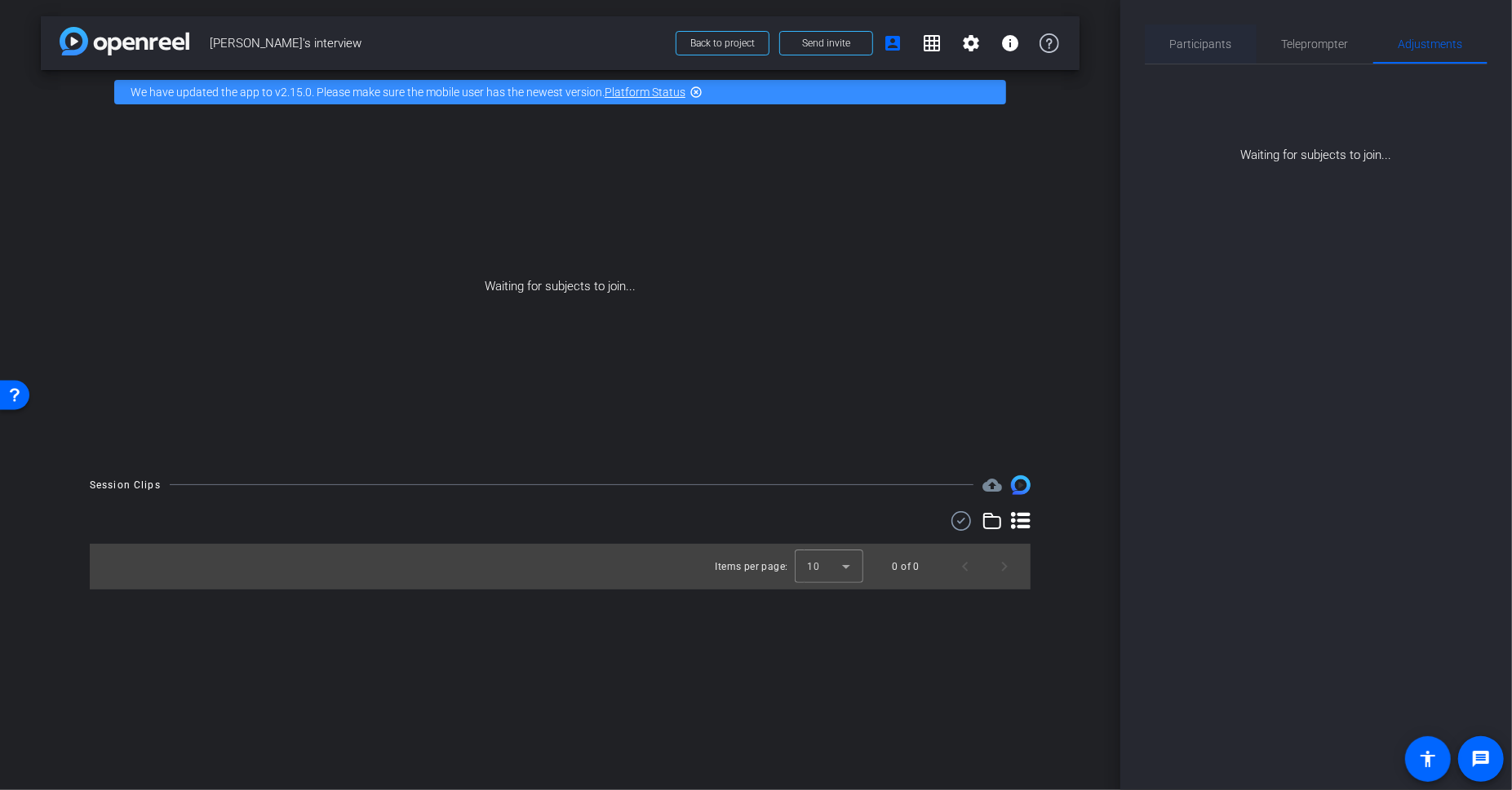
click at [1196, 42] on span "Participants" at bounding box center [1201, 44] width 62 height 11
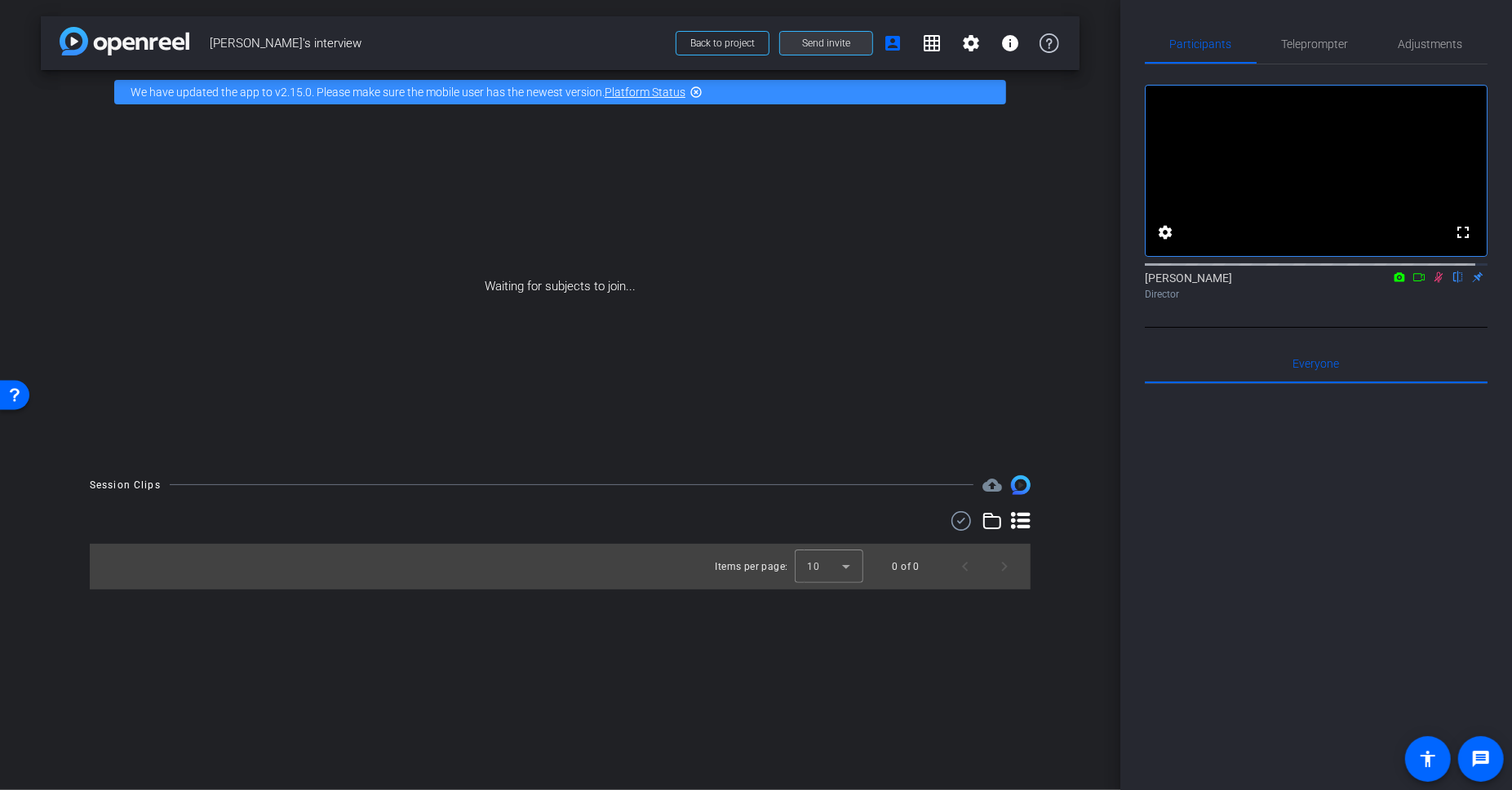
click at [815, 54] on span at bounding box center [826, 43] width 92 height 39
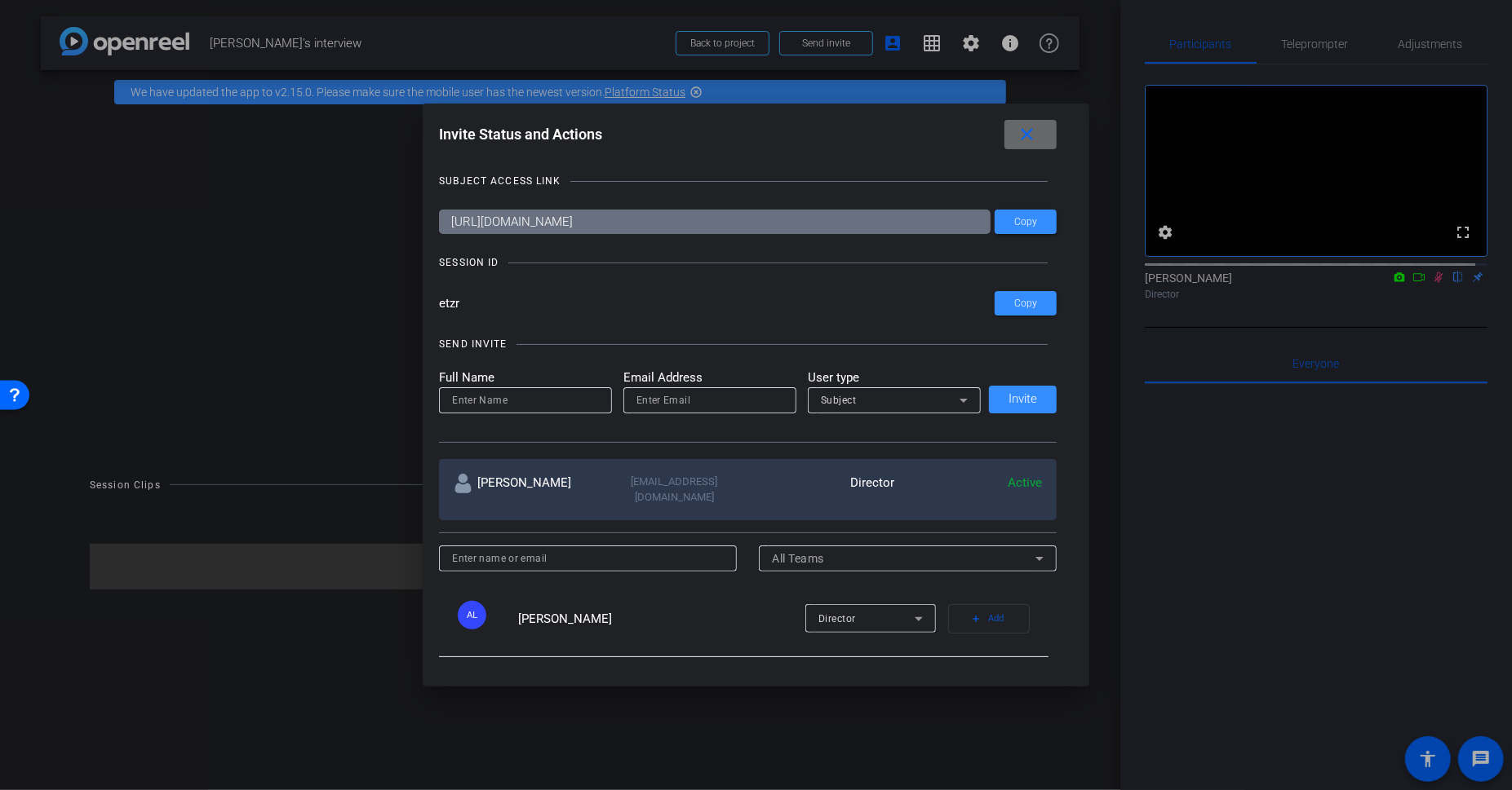
click at [1037, 142] on mat-icon "close" at bounding box center [1027, 134] width 20 height 20
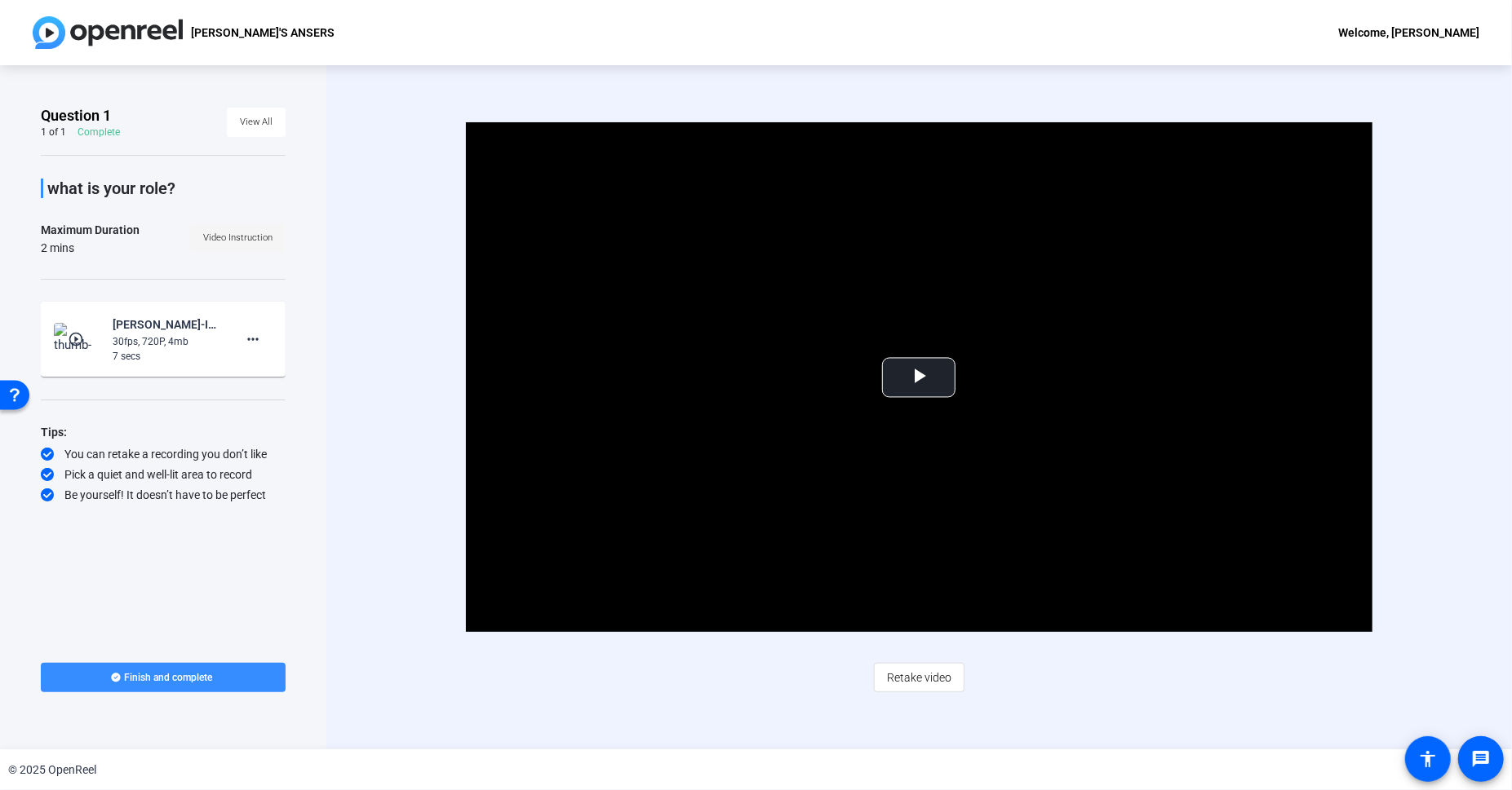
click at [244, 235] on span "Video Instruction" at bounding box center [238, 238] width 70 height 25
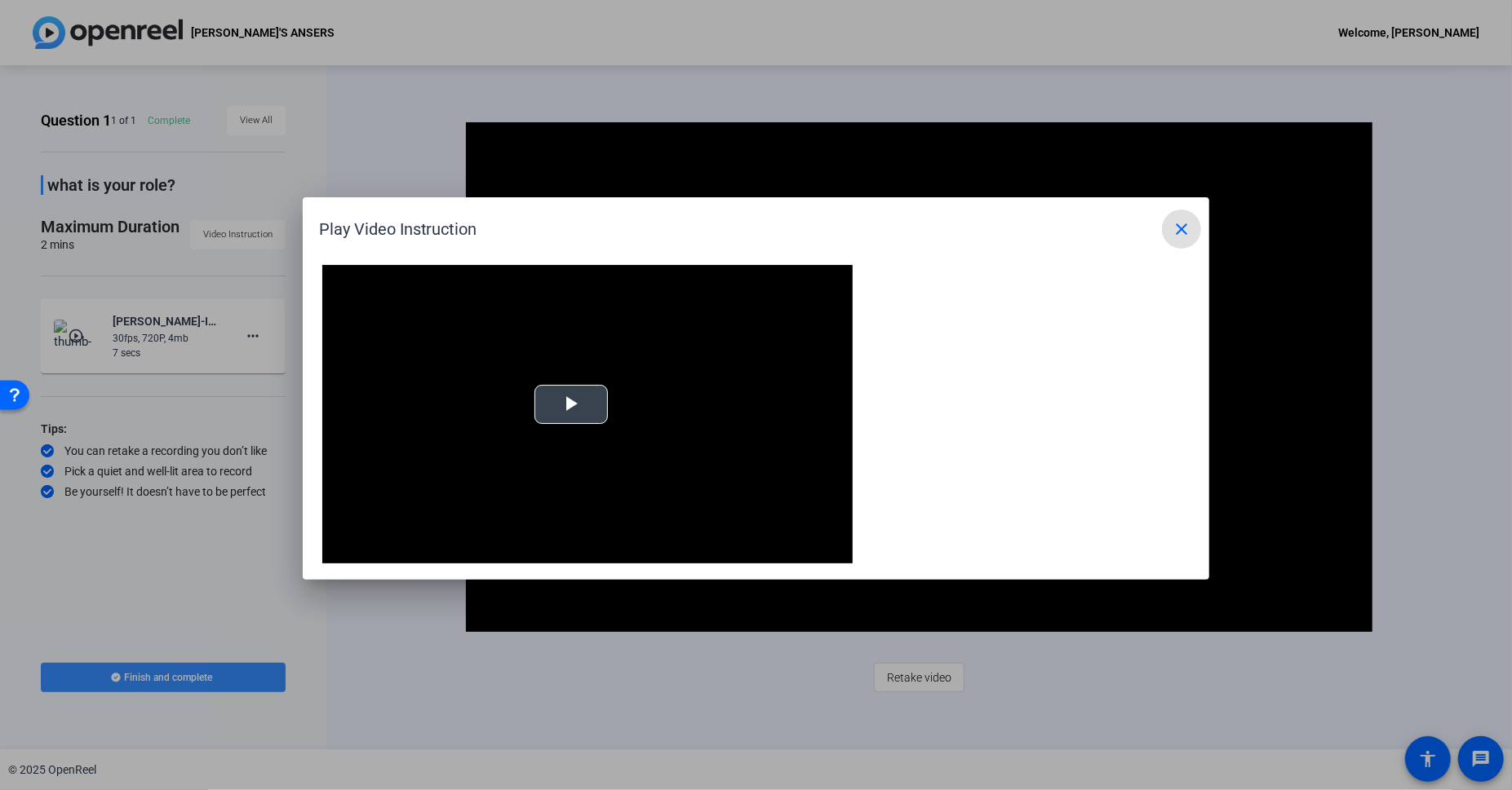
click at [572, 405] on span "Video Player" at bounding box center [572, 405] width 0 height 0
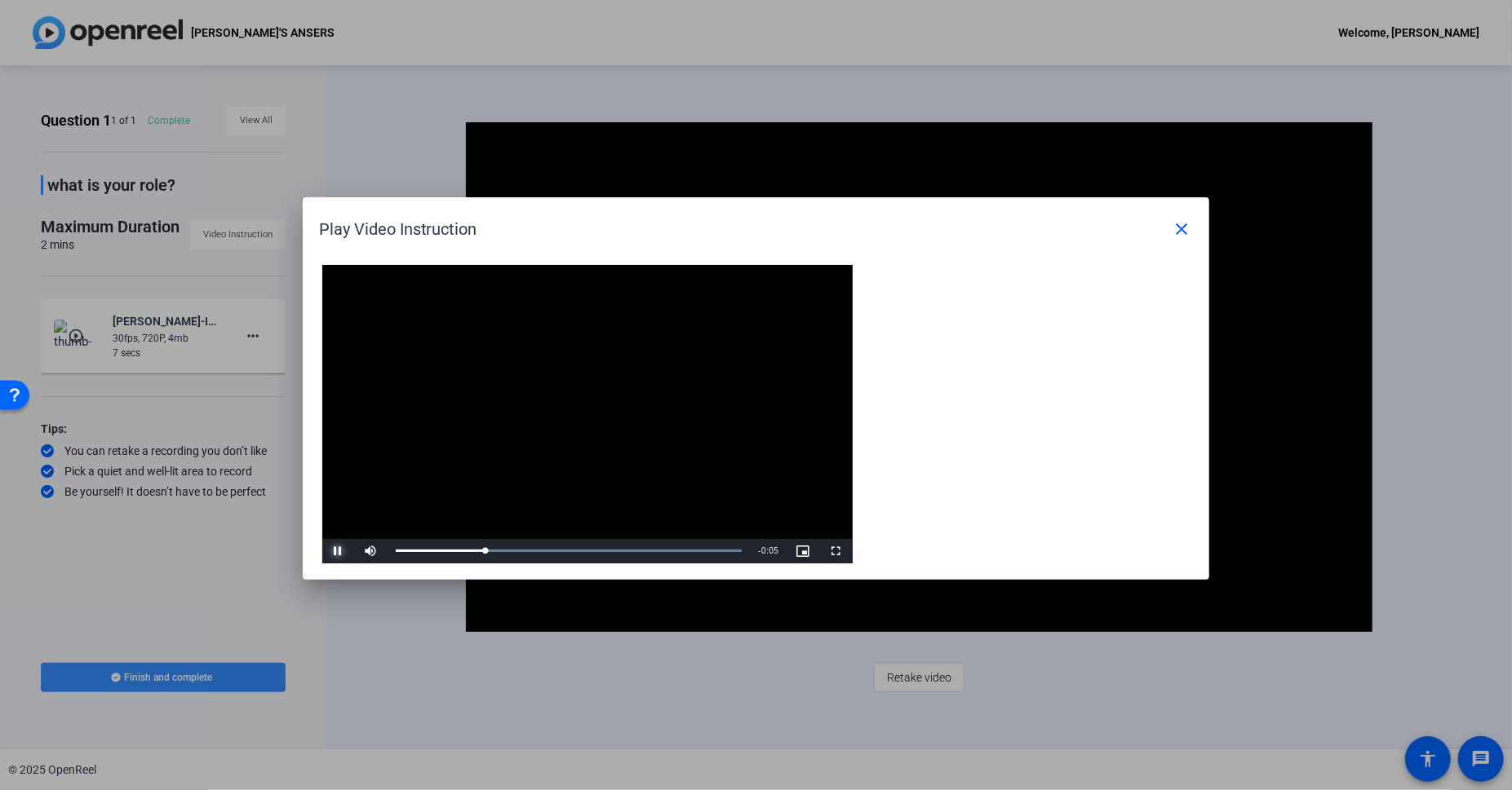
click at [333, 551] on span "Video Player" at bounding box center [338, 551] width 33 height 0
click at [1176, 230] on mat-icon "close" at bounding box center [1181, 229] width 19 height 19
